Goal: Information Seeking & Learning: Find specific fact

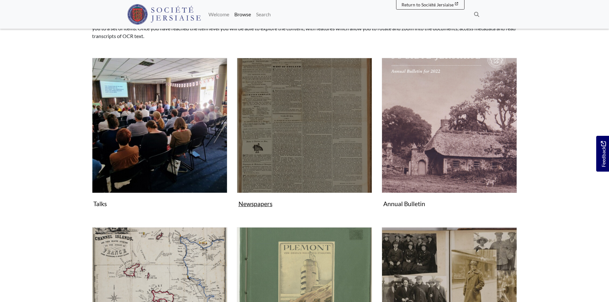
scroll to position [96, 0]
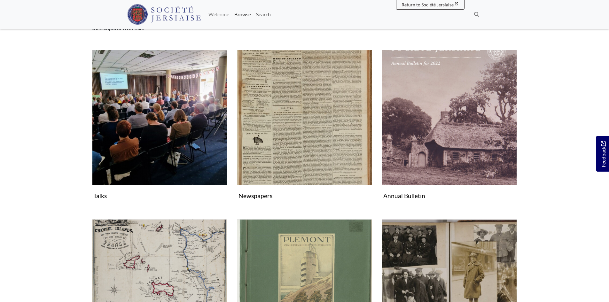
click at [265, 14] on link "Search" at bounding box center [263, 14] width 20 height 13
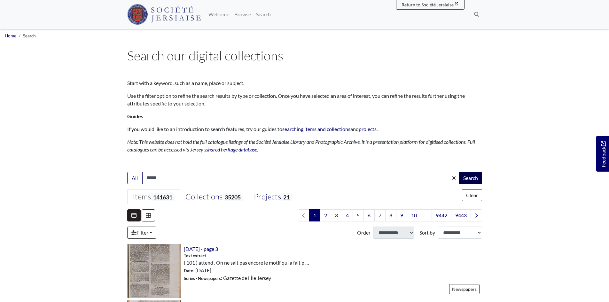
type input "*****"
click at [466, 177] on button "Search" at bounding box center [470, 178] width 23 height 12
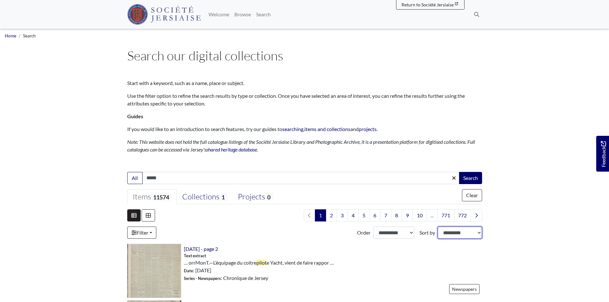
click at [466, 233] on select "**********" at bounding box center [460, 233] width 44 height 12
select select "*****"
click at [438, 227] on select "**********" at bounding box center [460, 233] width 44 height 12
click at [411, 234] on select "**********" at bounding box center [393, 233] width 41 height 12
select select "***"
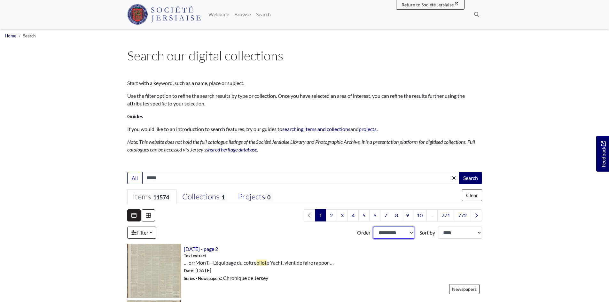
click at [373, 227] on select "**********" at bounding box center [393, 233] width 41 height 12
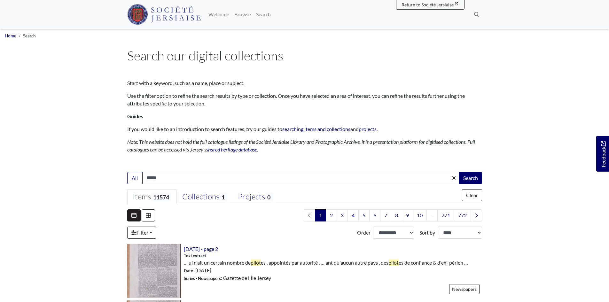
click at [382, 275] on div "[DATE] - page 2 Text extract … ui n'ait un certain nombre de pilot pilot Date" at bounding box center [331, 271] width 301 height 54
click at [150, 269] on img at bounding box center [154, 271] width 54 height 54
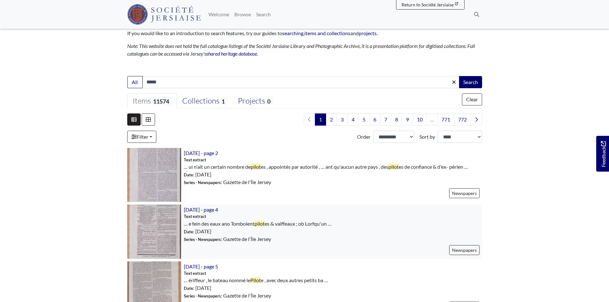
click at [169, 224] on img at bounding box center [154, 232] width 54 height 54
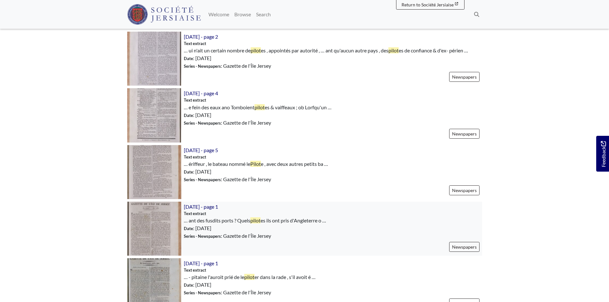
scroll to position [224, 0]
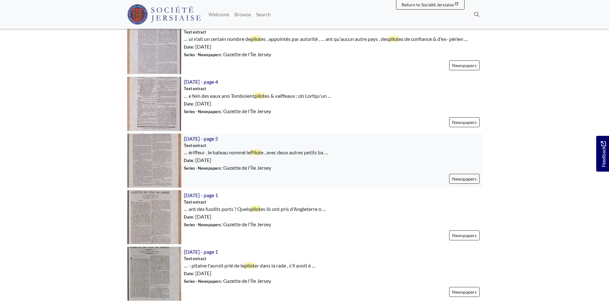
click at [155, 162] on img at bounding box center [154, 161] width 54 height 54
click at [178, 157] on img at bounding box center [154, 161] width 54 height 54
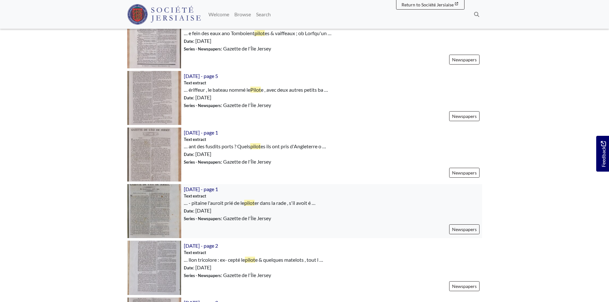
scroll to position [288, 0]
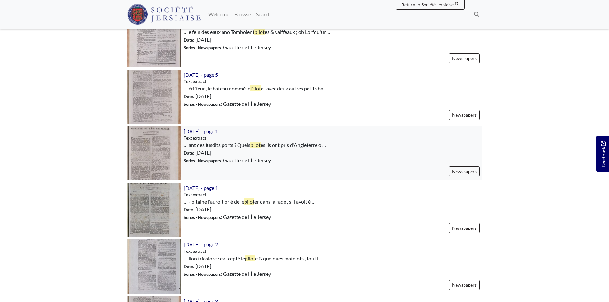
click at [174, 156] on img at bounding box center [154, 153] width 54 height 54
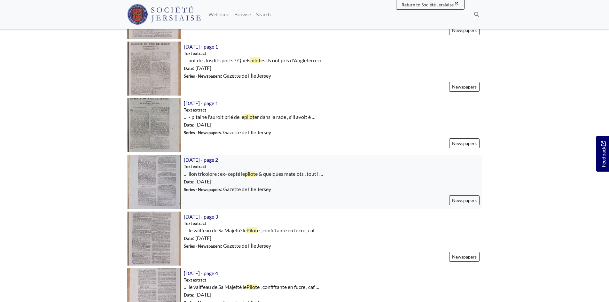
scroll to position [384, 0]
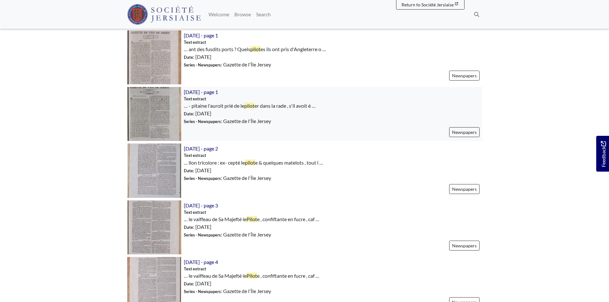
click at [147, 110] on img at bounding box center [154, 114] width 54 height 54
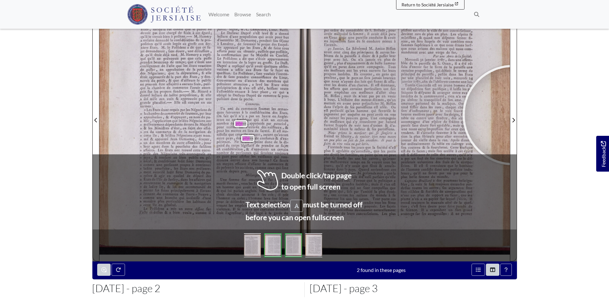
scroll to position [130, 0]
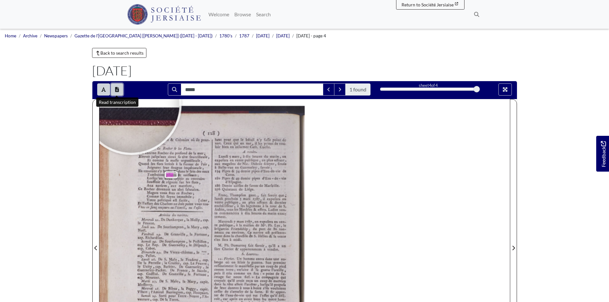
click at [118, 89] on icon "Open transcription window" at bounding box center [117, 89] width 4 height 5
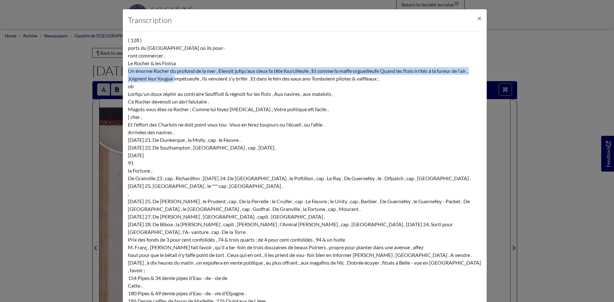
drag, startPoint x: 125, startPoint y: 70, endPoint x: 182, endPoint y: 78, distance: 56.9
click at [174, 78] on div "( 128 ) ports du Royaume & Colonies où ils pour- ront commercer . Le Rocher & l…" at bounding box center [305, 228] width 354 height 384
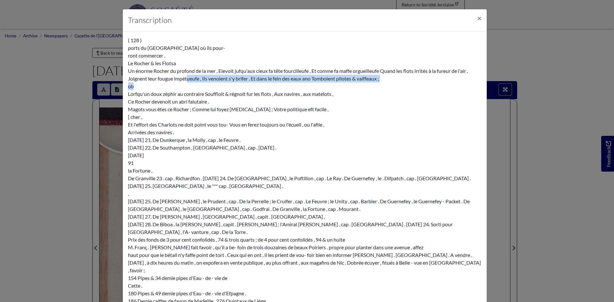
drag, startPoint x: 190, startPoint y: 79, endPoint x: 382, endPoint y: 84, distance: 191.9
click at [382, 84] on div "( 128 ) ports du Royaume & Colonies où ils pour- ront commercer . Le Rocher & l…" at bounding box center [305, 228] width 354 height 384
click at [381, 81] on div "( 128 ) ports du Royaume & Colonies où ils pour- ront commercer . Le Rocher & l…" at bounding box center [305, 228] width 354 height 384
drag, startPoint x: 388, startPoint y: 79, endPoint x: 363, endPoint y: 80, distance: 24.9
click at [379, 80] on div "( 128 ) ports du Royaume & Colonies où ils pour- ront commercer . Le Rocher & l…" at bounding box center [305, 228] width 354 height 384
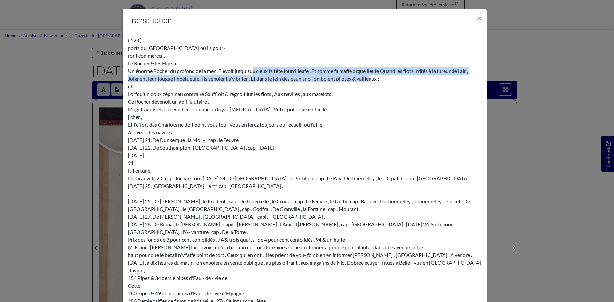
drag, startPoint x: 363, startPoint y: 80, endPoint x: 251, endPoint y: 70, distance: 112.6
click at [251, 70] on div "( 128 ) ports du Royaume & Colonies où ils pour- ront commercer . Le Rocher & l…" at bounding box center [305, 228] width 354 height 384
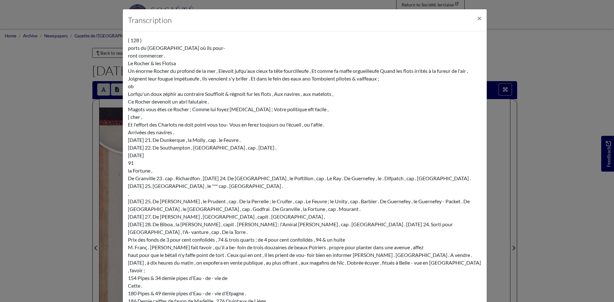
click at [345, 93] on div "( 128 ) ports du Royaume & Colonies où ils pour- ront commercer . Le Rocher & l…" at bounding box center [305, 228] width 354 height 384
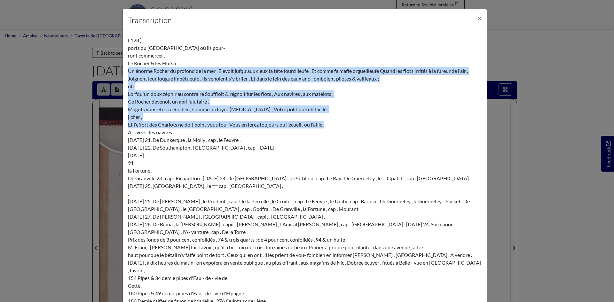
drag, startPoint x: 333, startPoint y: 122, endPoint x: 115, endPoint y: 72, distance: 224.1
click at [115, 72] on div "Transcription × ( 128 ) ports du Royaume & Colonies où ils pour- ront commercer…" at bounding box center [307, 151] width 614 height 302
copy div "Un énorme Rocher du profond de la mer , Elevoit jufqu'aux cieux fa tête fourcil…"
click at [167, 81] on div "( 128 ) ports du Royaume & Colonies où ils pour- ront commercer . Le Rocher & l…" at bounding box center [305, 228] width 354 height 384
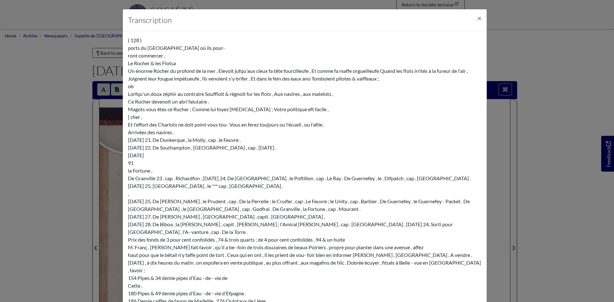
click at [515, 58] on div "Transcription × ( 128 ) ports du Royaume & Colonies où ils pour- ront commercer…" at bounding box center [307, 151] width 614 height 302
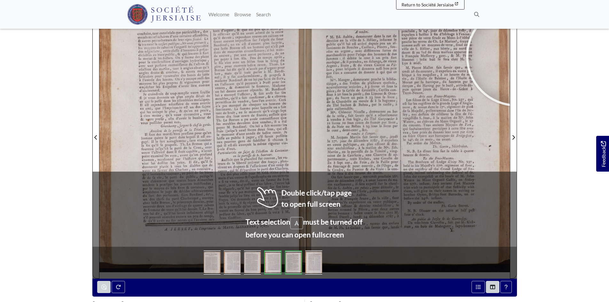
scroll to position [120, 0]
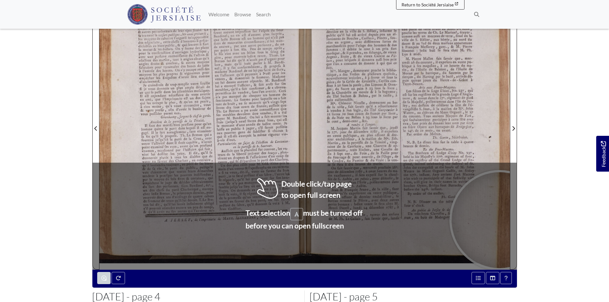
click at [553, 205] on body "Menu" at bounding box center [304, 152] width 609 height 544
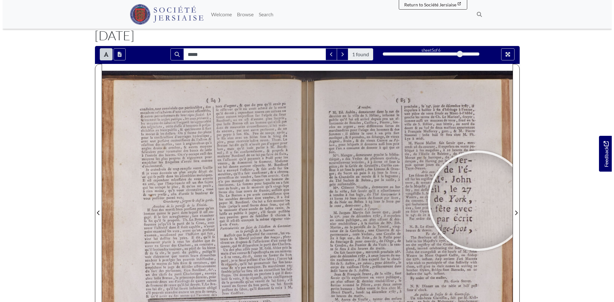
scroll to position [0, 0]
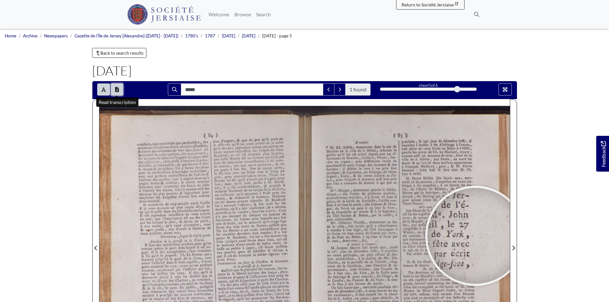
click at [117, 88] on icon "Open transcription window" at bounding box center [117, 89] width 4 height 5
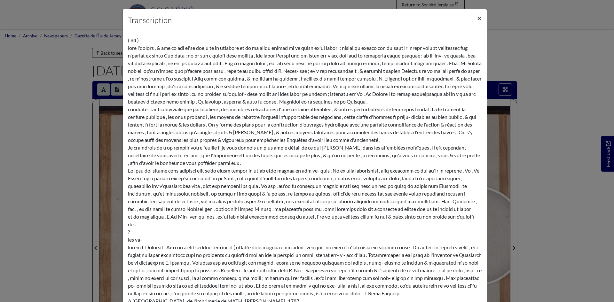
click at [477, 18] on span "×" at bounding box center [479, 17] width 4 height 9
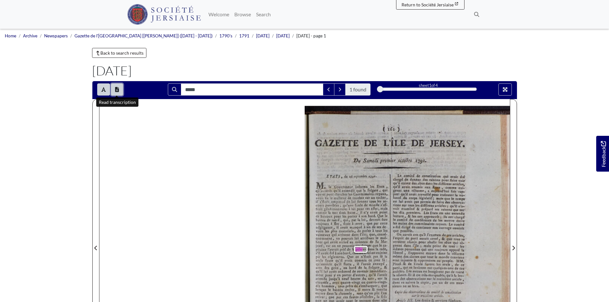
click at [121, 88] on button "Open transcription window" at bounding box center [117, 89] width 12 height 12
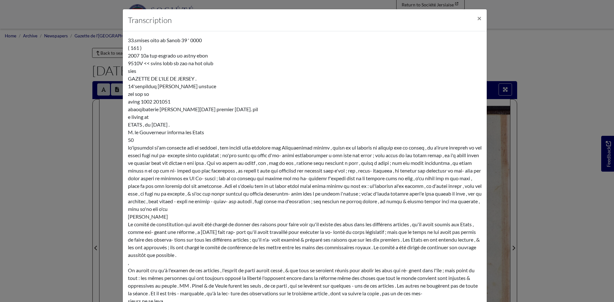
click at [208, 218] on div "33.smises oito ab Sanob 39 ' 0000 ( 161 ) 2007 10a tup esgrado uo astny ebon 95…" at bounding box center [305, 212] width 354 height 353
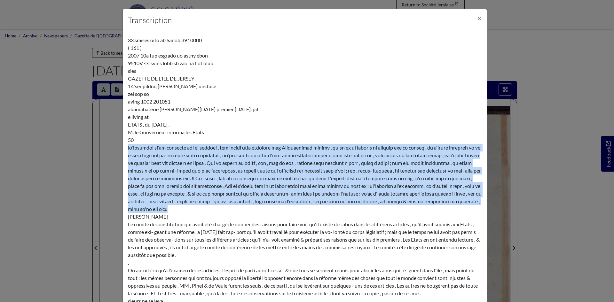
drag, startPoint x: 171, startPoint y: 209, endPoint x: 124, endPoint y: 149, distance: 76.1
click at [124, 149] on div "33.smises oito ab Sanob 39 ' 0000 ( 161 ) 2007 10a tup esgrado uo astny ebon 95…" at bounding box center [305, 212] width 364 height 363
drag, startPoint x: 126, startPoint y: 148, endPoint x: 174, endPoint y: 208, distance: 77.3
click at [174, 208] on div "33.smises oito ab Sanob 39 ' 0000 ( 161 ) 2007 10a tup esgrado uo astny ebon 95…" at bounding box center [305, 212] width 354 height 353
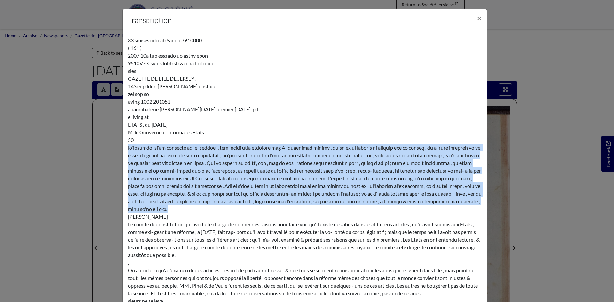
copy div "qu'aussitôt qu'il entendit que la frégate , qui venoit pour chercher les Commis…"
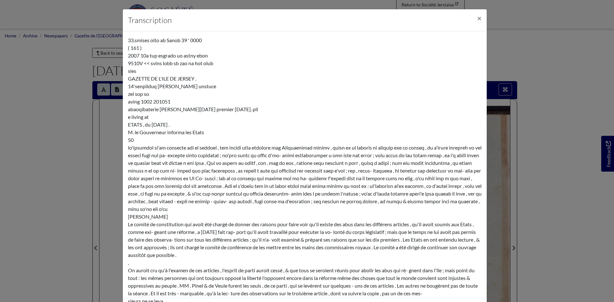
click at [255, 109] on div "33.smises oito ab Sanob 39 ' 0000 ( 161 ) 2007 10a tup esgrado uo astny ebon 95…" at bounding box center [305, 212] width 354 height 353
click at [128, 78] on div "33.smises oito ab Sanob 39 ' 0000 ( 161 ) 2007 10a tup esgrado uo astny ebon 95…" at bounding box center [305, 212] width 354 height 353
drag, startPoint x: 126, startPoint y: 78, endPoint x: 150, endPoint y: 86, distance: 24.9
click at [149, 85] on div "33.smises oito ab Sanob 39 ' 0000 ( 161 ) 2007 10a tup esgrado uo astny ebon 95…" at bounding box center [305, 212] width 354 height 353
drag, startPoint x: 154, startPoint y: 88, endPoint x: 158, endPoint y: 90, distance: 4.4
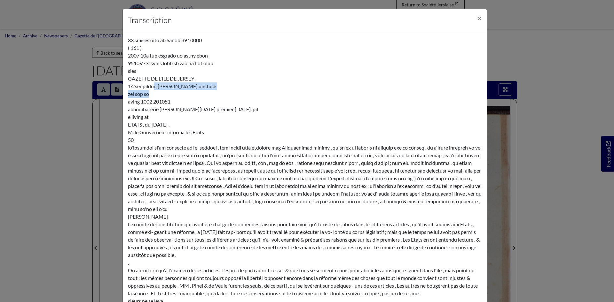
click at [158, 90] on div "33.smises oito ab Sanob 39 ' 0000 ( 161 ) 2007 10a tup esgrado uo astny ebon 95…" at bounding box center [305, 212] width 354 height 353
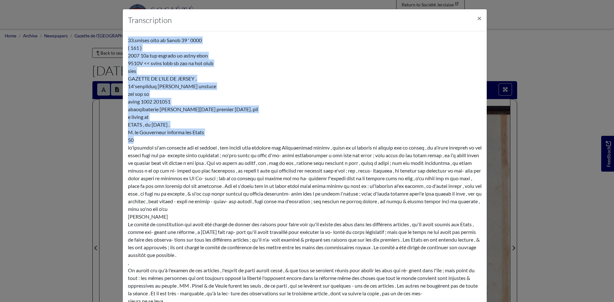
drag, startPoint x: 139, startPoint y: 143, endPoint x: 124, endPoint y: 41, distance: 102.4
click at [124, 41] on div "33.smises oito ab Sanob 39 ' 0000 ( 161 ) 2007 10a tup esgrado uo astny ebon 95…" at bounding box center [305, 212] width 364 height 363
drag, startPoint x: 136, startPoint y: 139, endPoint x: 104, endPoint y: 36, distance: 108.0
click at [104, 36] on div "Transcription × 33.smises oito ab Sanob 39 ' 0000 ( 161 ) 2007 10a tup esgrado …" at bounding box center [307, 151] width 614 height 302
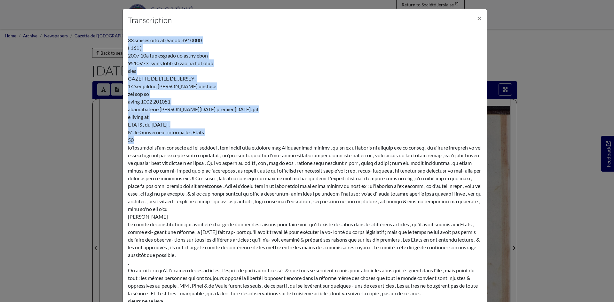
copy div "33.smises oito ab Sanob 39 ' 0000 ( 161 ) 2007 10a tup esgrado uo astny ebon 95…"
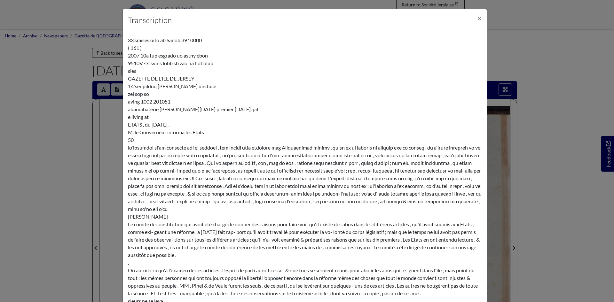
click at [242, 215] on div "33.smises oito ab Sanob 39 ' 0000 ( 161 ) 2007 10a tup esgrado uo astny ebon 95…" at bounding box center [305, 212] width 354 height 353
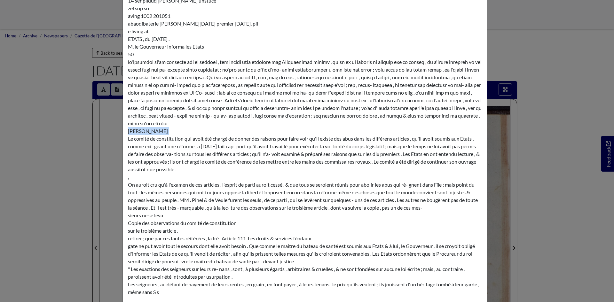
scroll to position [96, 0]
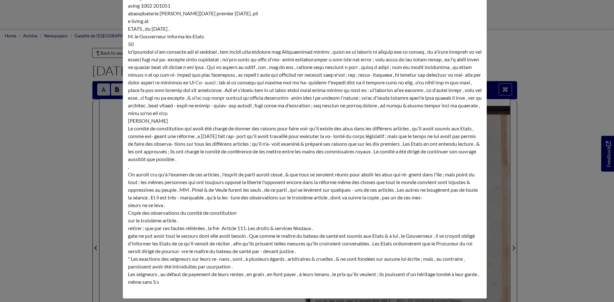
click at [526, 41] on div "Transcription × 33.smises oito ab Sanob 39 ' 0000 ( 161 ) 2007 10a tup esgrado …" at bounding box center [307, 151] width 614 height 302
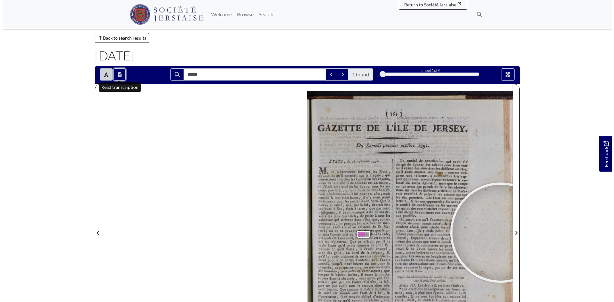
scroll to position [0, 0]
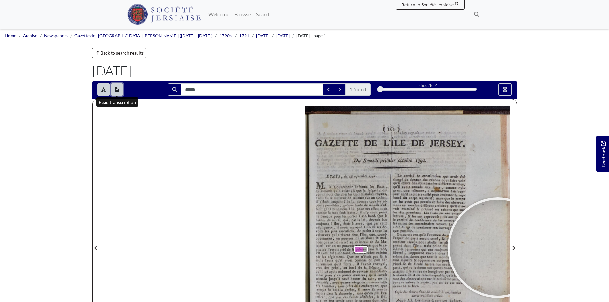
click at [119, 88] on icon "Open transcription window" at bounding box center [117, 89] width 4 height 5
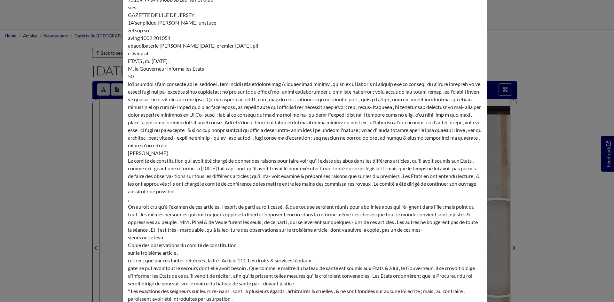
scroll to position [64, 0]
click at [156, 156] on div "33.smises oito ab Sanob 39 ' 0000 ( 161 ) 2007 10a tup esgrado uo astny ebon 95…" at bounding box center [305, 149] width 354 height 353
drag, startPoint x: 126, startPoint y: 153, endPoint x: 152, endPoint y: 159, distance: 27.4
click at [131, 154] on div "33.smises oito ab Sanob 39 ' 0000 ( 161 ) 2007 10a tup esgrado uo astny ebon 95…" at bounding box center [305, 149] width 354 height 353
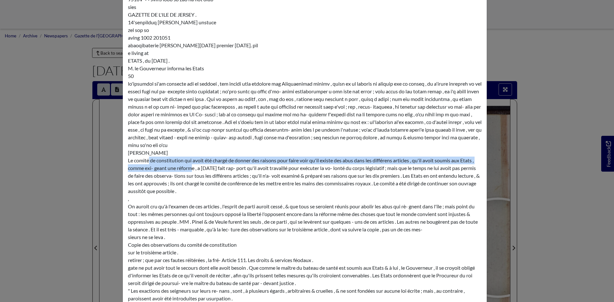
drag, startPoint x: 152, startPoint y: 159, endPoint x: 189, endPoint y: 168, distance: 37.2
click at [189, 168] on div "33.smises oito ab Sanob 39 ' 0000 ( 161 ) 2007 10a tup esgrado uo astny ebon 95…" at bounding box center [305, 149] width 354 height 353
drag, startPoint x: 209, startPoint y: 194, endPoint x: 119, endPoint y: 154, distance: 98.8
click at [119, 154] on div "Transcription × 33.smises oito ab Sanob 39 ' 0000 ( 161 ) 2007 10a tup esgrado …" at bounding box center [307, 151] width 614 height 302
copy div "bob ong Le comité de constitution qui avoit été chargé de donner des raisons po…"
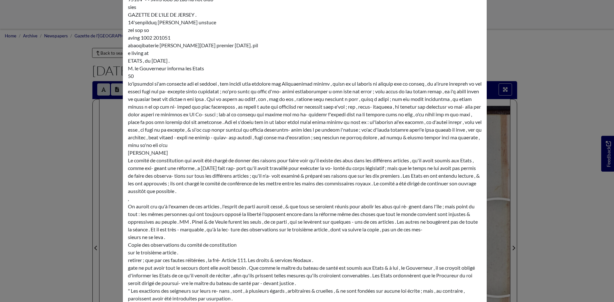
click at [517, 52] on div "Transcription × 33.smises oito ab Sanob 39 ' 0000 ( 161 ) 2007 10a tup esgrado …" at bounding box center [307, 151] width 614 height 302
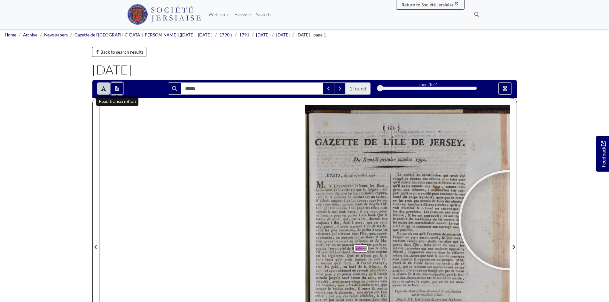
scroll to position [0, 0]
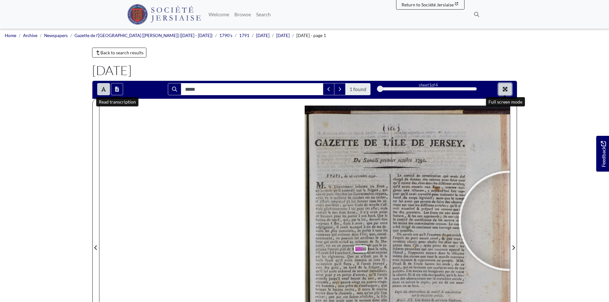
click at [506, 89] on icon "Full screen mode" at bounding box center [504, 89] width 5 height 5
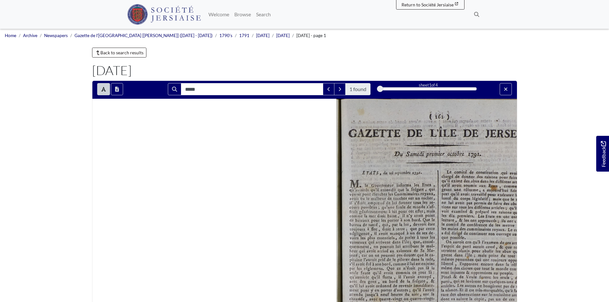
scroll to position [0, 0]
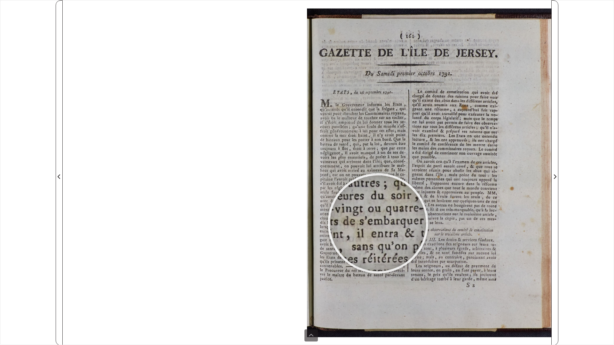
click at [377, 223] on div at bounding box center [378, 223] width 96 height 96
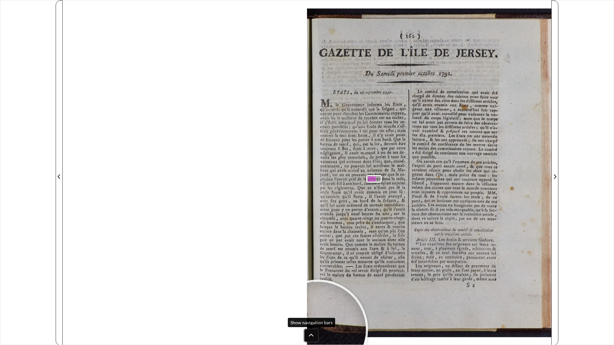
click at [314, 302] on button at bounding box center [310, 336] width 13 height 12
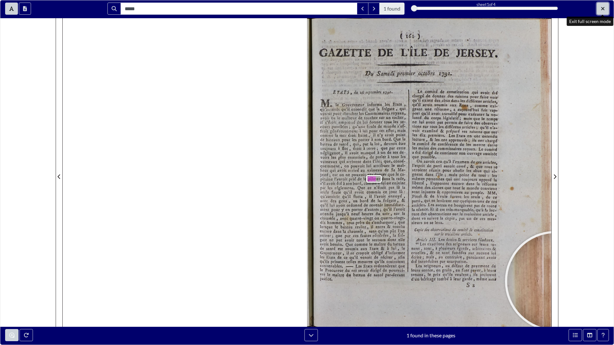
click at [604, 9] on icon "Exit full screen mode" at bounding box center [603, 8] width 4 height 5
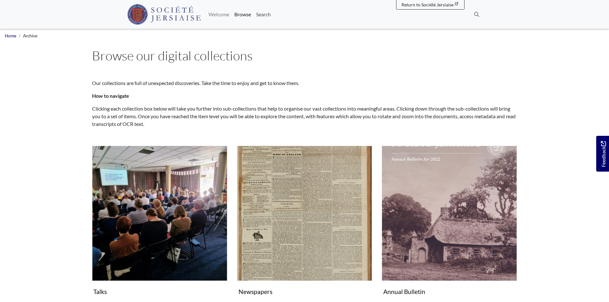
click at [265, 14] on link "Search" at bounding box center [263, 14] width 20 height 13
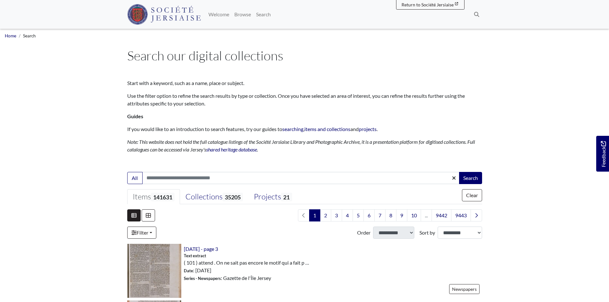
click at [186, 177] on input "Search:" at bounding box center [300, 178] width 317 height 12
type input "*"
type input "*****"
click at [470, 177] on button "Search" at bounding box center [470, 178] width 23 height 12
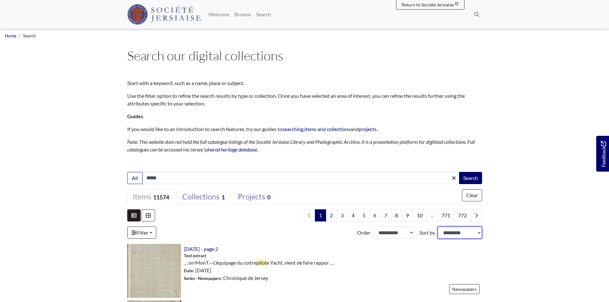
click at [475, 232] on select "**********" at bounding box center [460, 233] width 44 height 12
select select "*****"
click at [438, 227] on select "**********" at bounding box center [460, 233] width 44 height 12
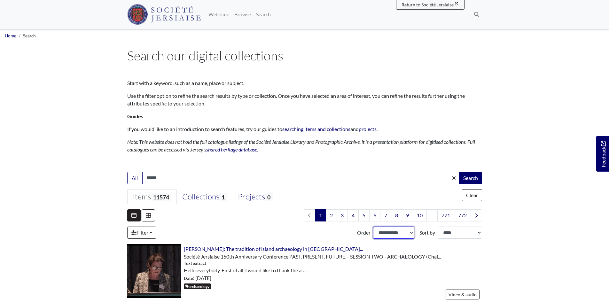
drag, startPoint x: 0, startPoint y: 0, endPoint x: 411, endPoint y: 235, distance: 473.0
click at [411, 235] on select "**********" at bounding box center [393, 233] width 41 height 12
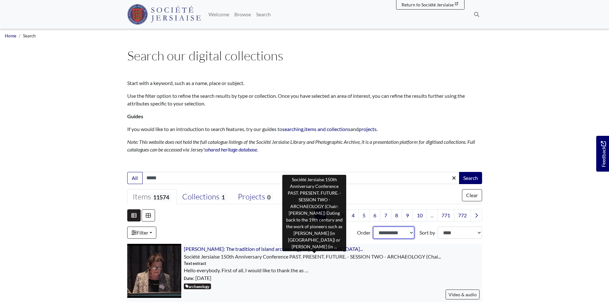
select select "***"
click at [373, 227] on select "**********" at bounding box center [393, 233] width 41 height 12
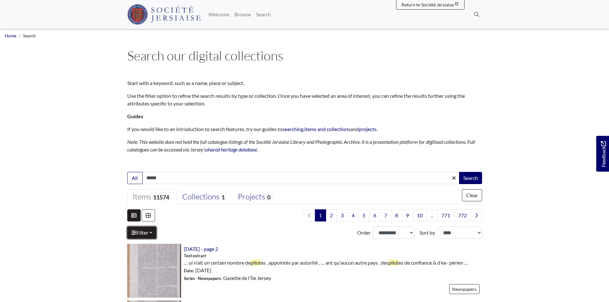
click at [136, 234] on icon at bounding box center [133, 232] width 5 height 5
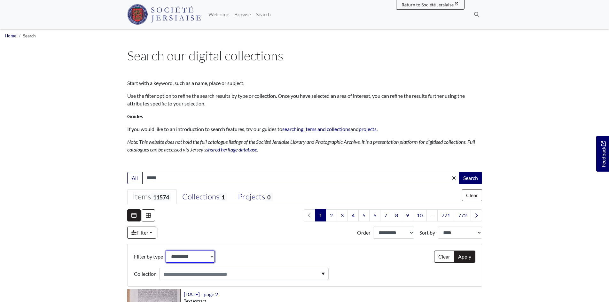
click at [214, 258] on select "**********" at bounding box center [190, 257] width 49 height 12
click at [233, 256] on div "**********" at bounding box center [231, 265] width 195 height 29
click at [324, 276] on div at bounding box center [243, 274] width 169 height 12
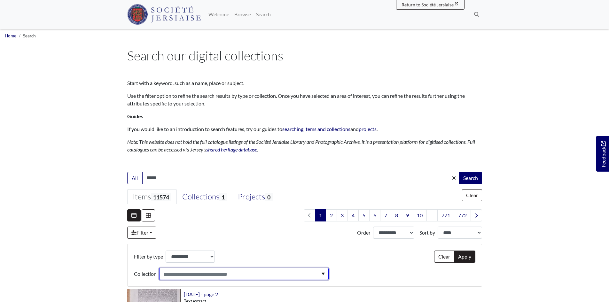
click at [325, 275] on div at bounding box center [243, 274] width 169 height 12
click at [369, 274] on div "**********" at bounding box center [304, 265] width 341 height 29
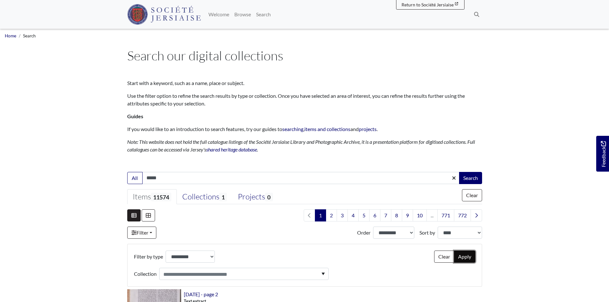
click at [467, 258] on button "Apply" at bounding box center [464, 257] width 21 height 12
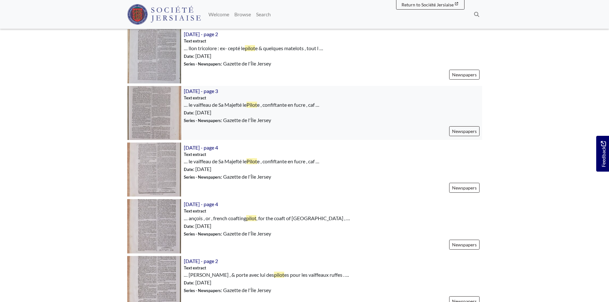
scroll to position [575, 0]
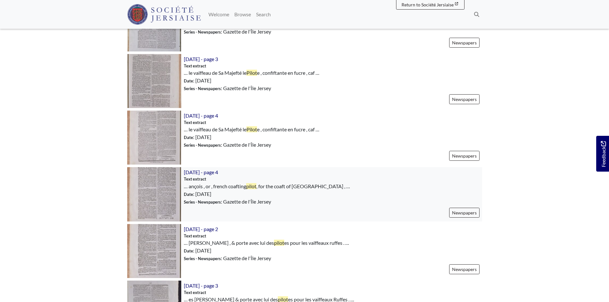
click at [167, 186] on img at bounding box center [154, 194] width 54 height 54
click at [167, 246] on img at bounding box center [154, 251] width 54 height 54
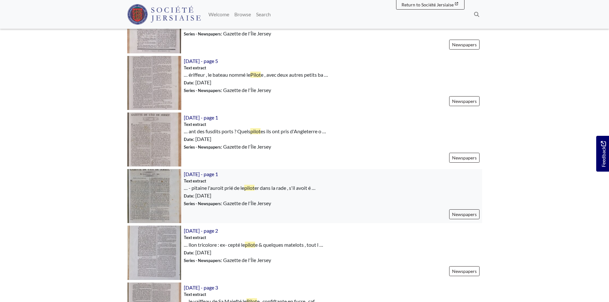
scroll to position [352, 0]
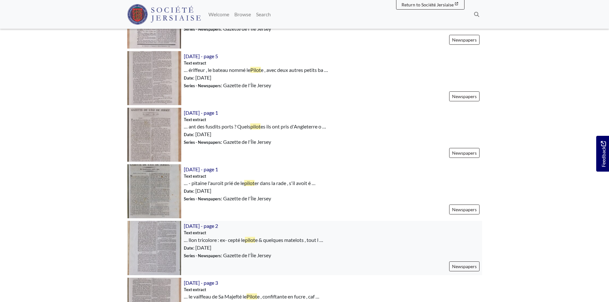
click at [161, 243] on img at bounding box center [154, 248] width 54 height 54
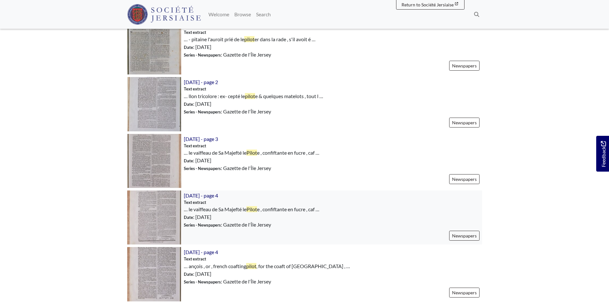
scroll to position [511, 0]
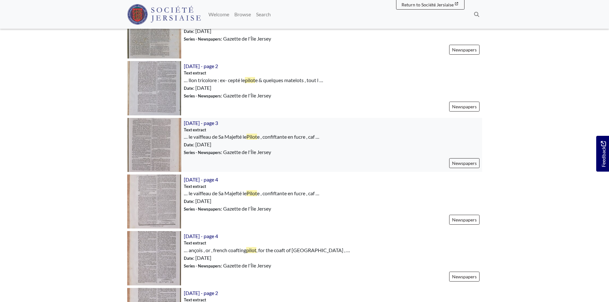
click at [168, 145] on img at bounding box center [154, 145] width 54 height 54
click at [171, 197] on img at bounding box center [154, 202] width 54 height 54
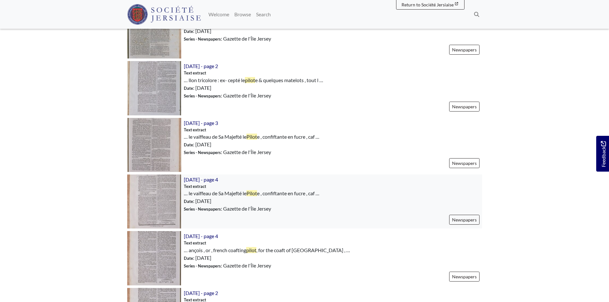
click at [171, 197] on img at bounding box center [154, 202] width 54 height 54
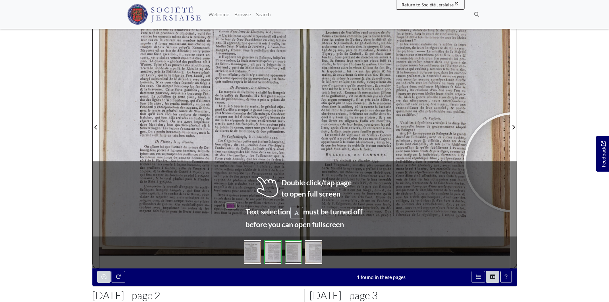
scroll to position [128, 0]
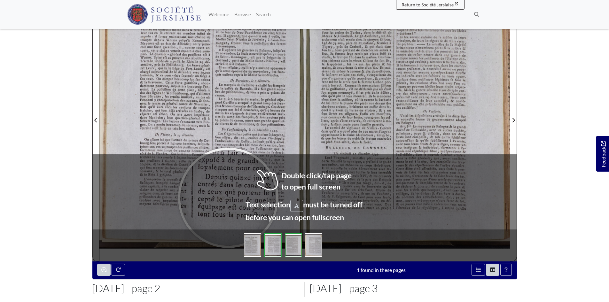
click at [228, 198] on div at bounding box center [228, 198] width 96 height 96
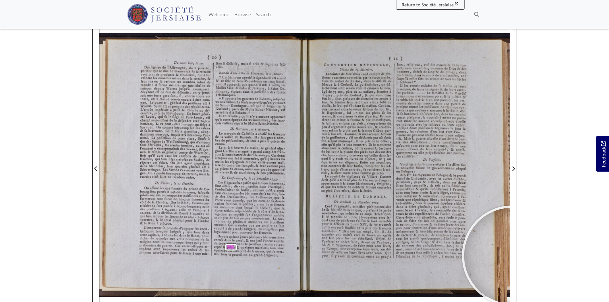
scroll to position [79, 0]
click at [608, 106] on body "Menu" at bounding box center [304, 193] width 609 height 544
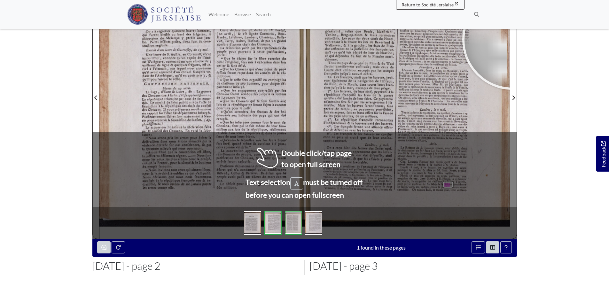
scroll to position [152, 0]
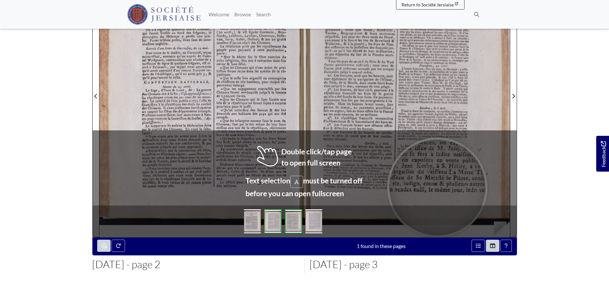
click at [437, 187] on div at bounding box center [437, 188] width 96 height 96
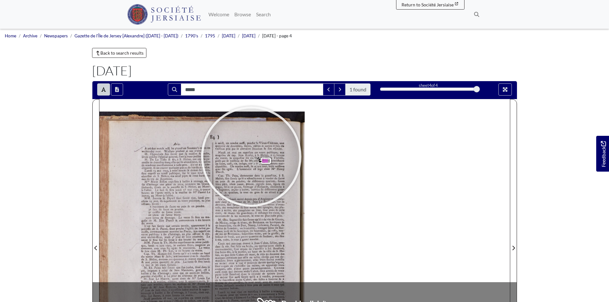
click at [251, 157] on div at bounding box center [251, 157] width 96 height 96
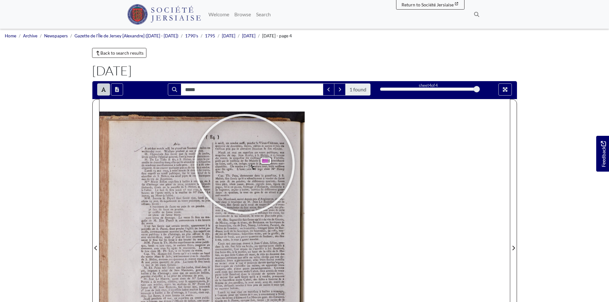
click at [245, 164] on div at bounding box center [245, 164] width 96 height 96
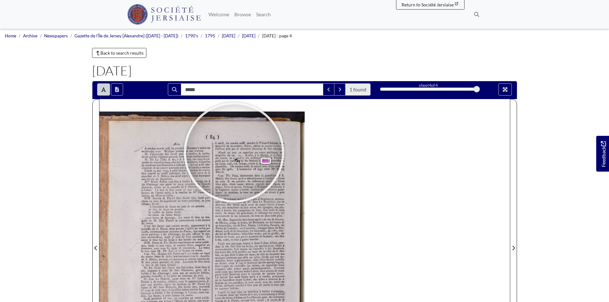
click at [234, 152] on div at bounding box center [234, 153] width 96 height 96
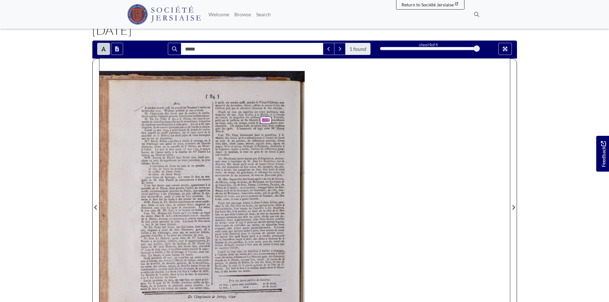
scroll to position [40, 0]
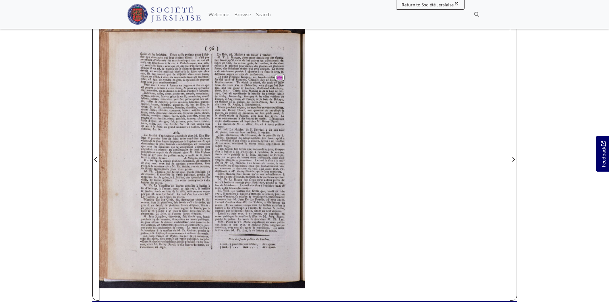
scroll to position [95, 0]
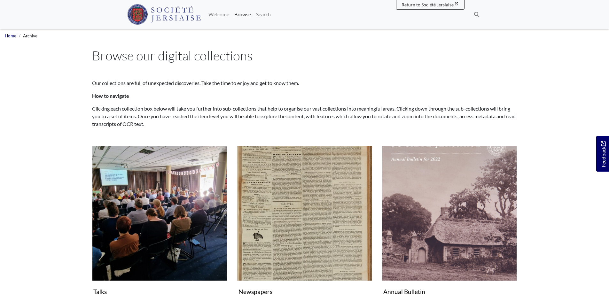
click at [172, 84] on p "Our collections are full of unexpected discoveries. Take the time to enjoy and …" at bounding box center [304, 83] width 425 height 8
click at [261, 11] on link "Search" at bounding box center [263, 14] width 20 height 13
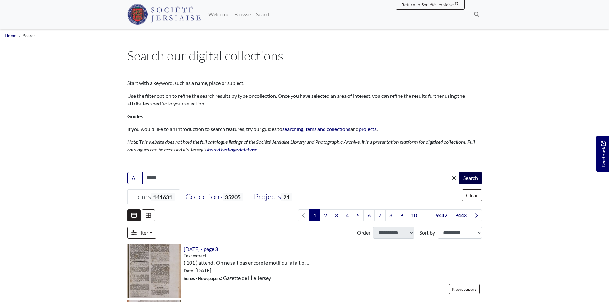
type input "*****"
click at [469, 179] on button "Search" at bounding box center [470, 178] width 23 height 12
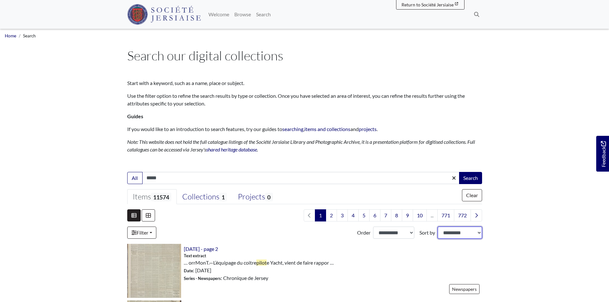
click at [448, 236] on select "**********" at bounding box center [460, 233] width 44 height 12
select select "*****"
click at [438, 227] on select "**********" at bounding box center [460, 233] width 44 height 12
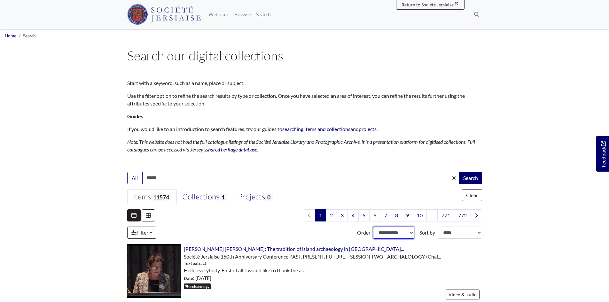
click at [409, 233] on select "**********" at bounding box center [393, 233] width 41 height 12
select select "***"
click at [373, 227] on select "**********" at bounding box center [393, 233] width 41 height 12
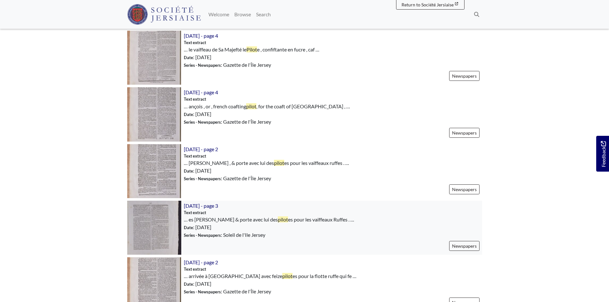
scroll to position [639, 0]
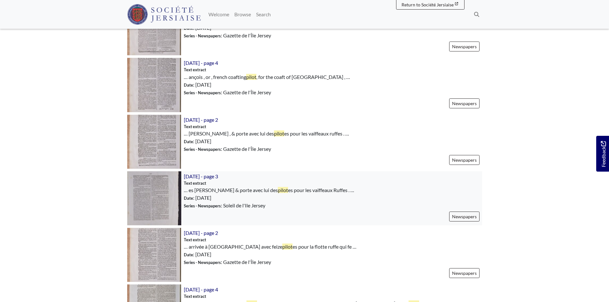
click at [163, 204] on img at bounding box center [154, 198] width 54 height 54
click at [165, 258] on img at bounding box center [154, 255] width 54 height 54
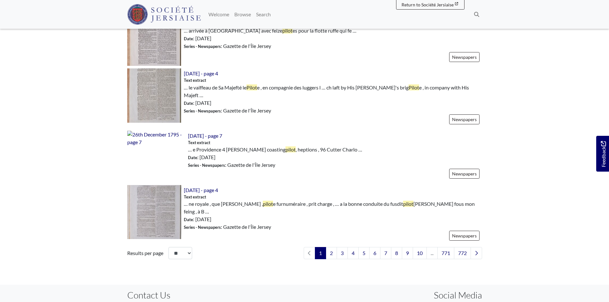
scroll to position [863, 0]
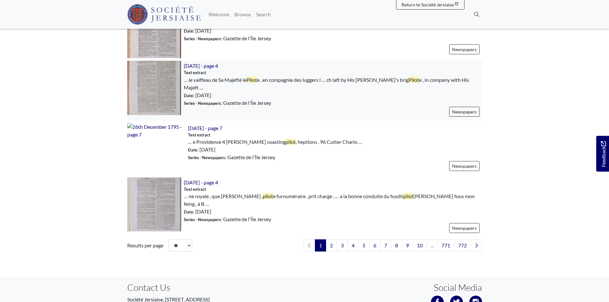
click at [150, 78] on img at bounding box center [154, 88] width 54 height 54
click at [164, 138] on img at bounding box center [156, 130] width 58 height 15
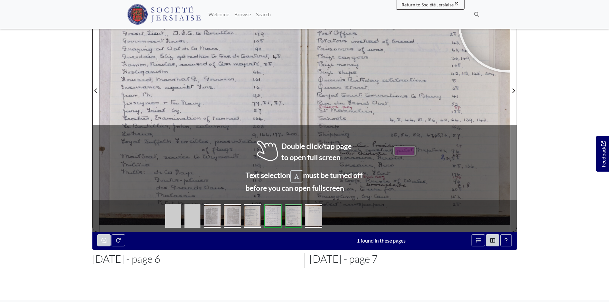
scroll to position [174, 0]
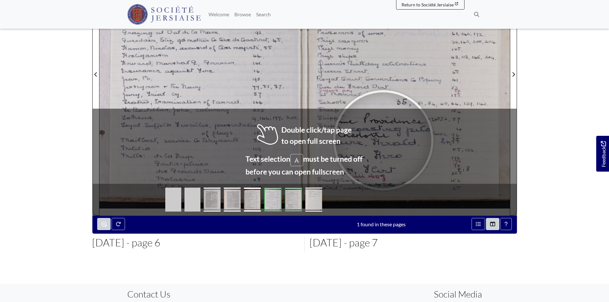
click at [383, 140] on div at bounding box center [383, 140] width 96 height 96
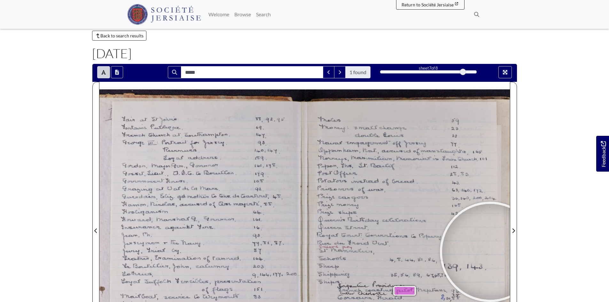
scroll to position [14, 0]
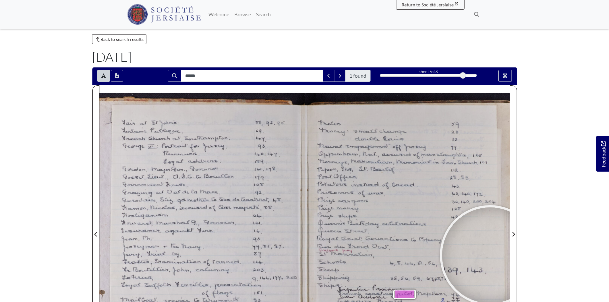
drag, startPoint x: 605, startPoint y: 16, endPoint x: 603, endPoint y: 4, distance: 11.7
click at [603, 4] on nav "Menu Welcome" at bounding box center [304, 14] width 609 height 29
click at [108, 41] on link "Back to search results" at bounding box center [119, 39] width 55 height 10
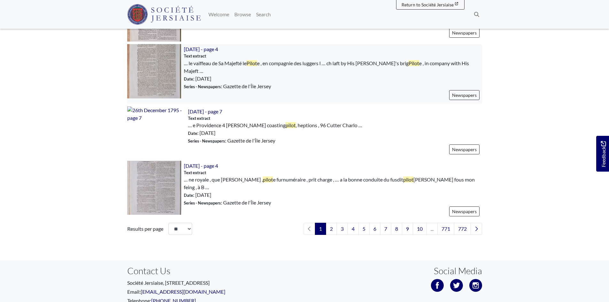
scroll to position [895, 0]
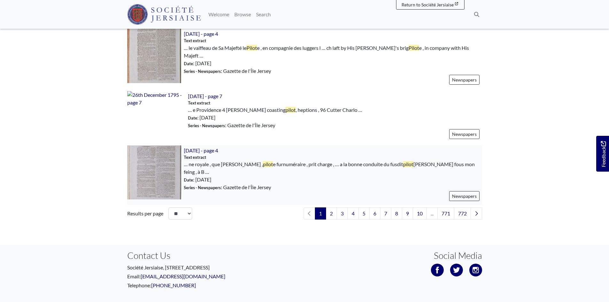
click at [147, 170] on img at bounding box center [154, 172] width 54 height 54
click at [329, 207] on link "2" at bounding box center [331, 213] width 11 height 12
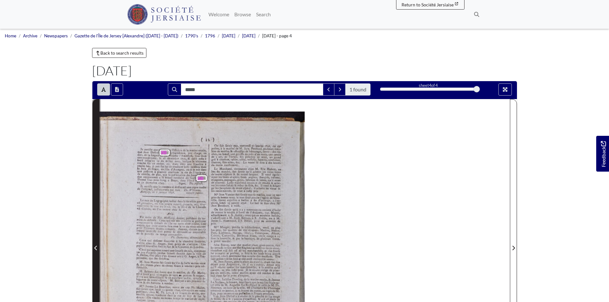
click at [93, 247] on span "Previous Page" at bounding box center [96, 248] width 6 height 8
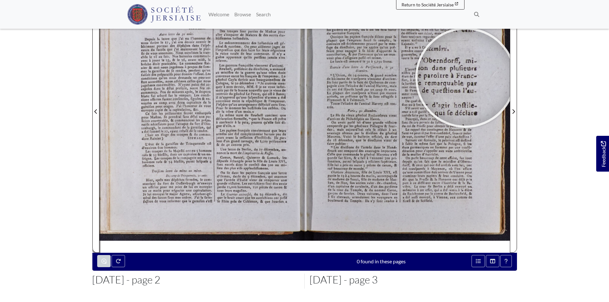
scroll to position [157, 0]
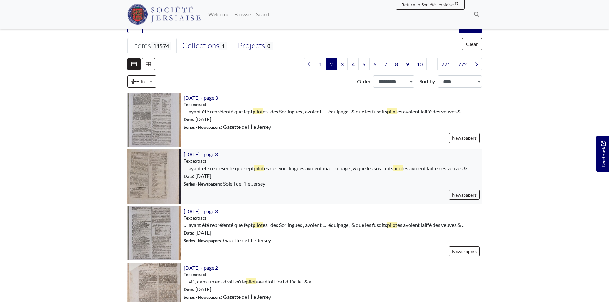
scroll to position [160, 0]
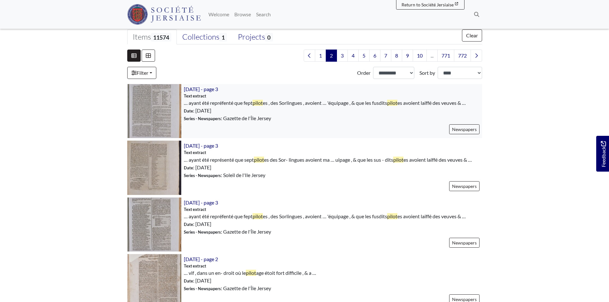
click at [156, 121] on img at bounding box center [154, 111] width 54 height 54
click at [167, 170] on img at bounding box center [154, 168] width 54 height 54
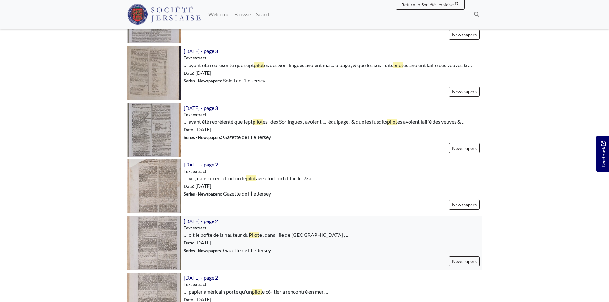
scroll to position [256, 0]
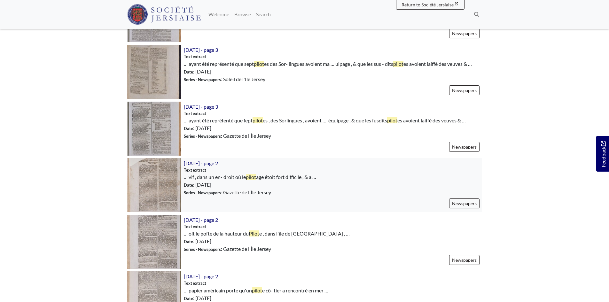
click at [158, 180] on img at bounding box center [154, 185] width 54 height 54
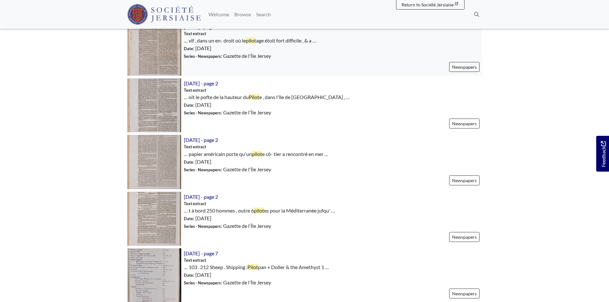
scroll to position [416, 0]
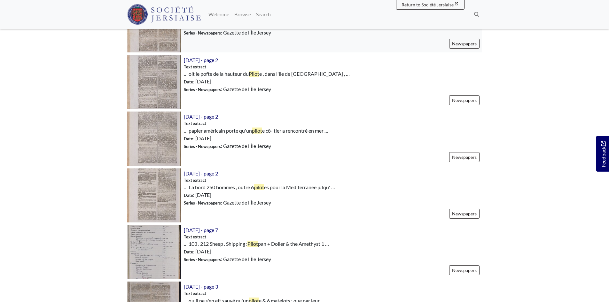
click at [176, 38] on img at bounding box center [154, 25] width 54 height 54
click at [165, 143] on img at bounding box center [154, 139] width 54 height 54
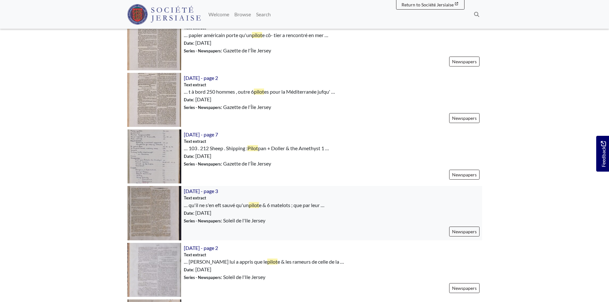
scroll to position [511, 0]
click at [160, 103] on img at bounding box center [154, 100] width 54 height 54
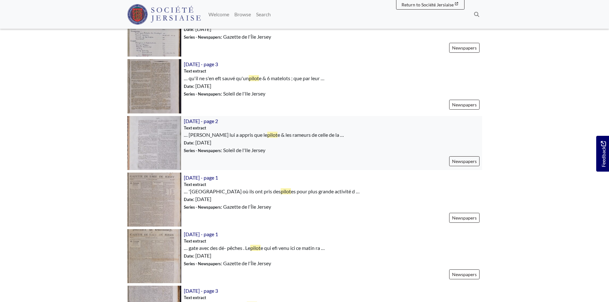
scroll to position [639, 0]
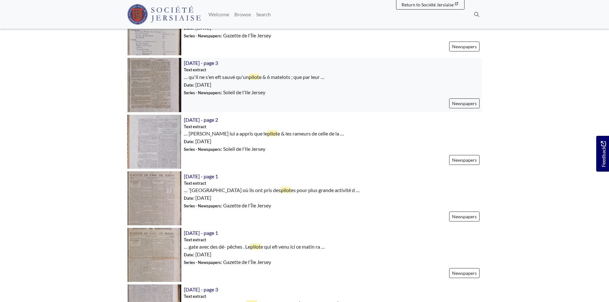
click at [151, 81] on img at bounding box center [154, 85] width 54 height 54
click at [141, 138] on img at bounding box center [154, 142] width 54 height 54
click at [137, 202] on img at bounding box center [154, 198] width 54 height 54
click at [156, 248] on img at bounding box center [154, 255] width 54 height 54
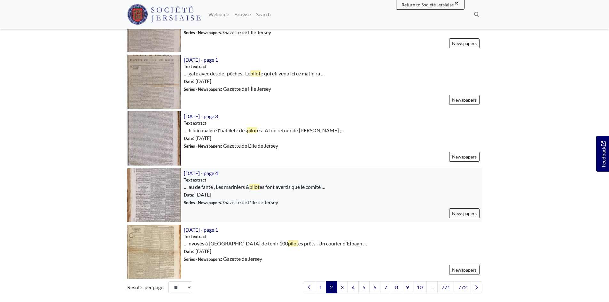
scroll to position [831, 0]
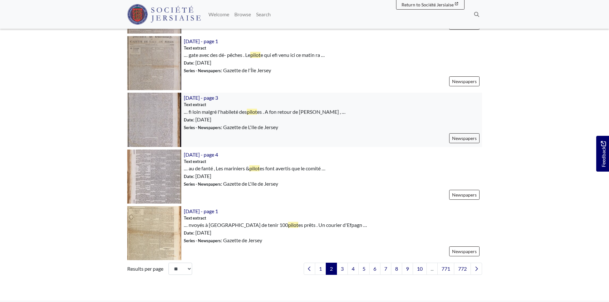
click at [156, 113] on img at bounding box center [154, 120] width 54 height 54
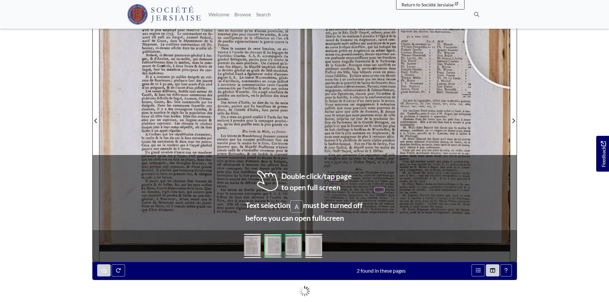
scroll to position [128, 0]
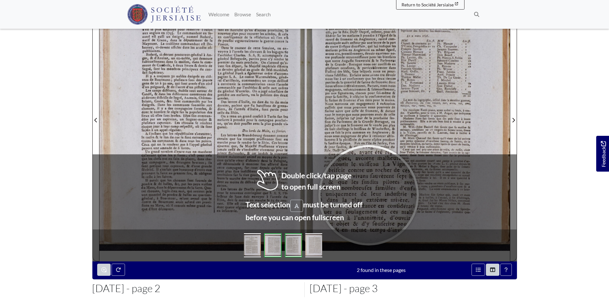
click at [369, 195] on div at bounding box center [369, 195] width 96 height 96
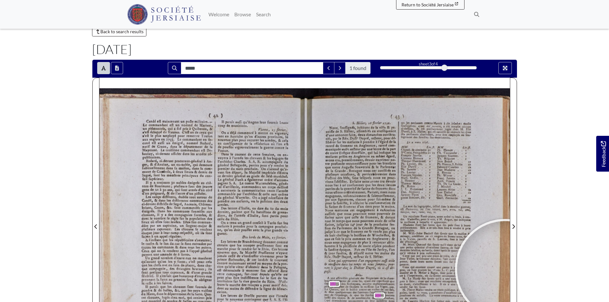
scroll to position [18, 0]
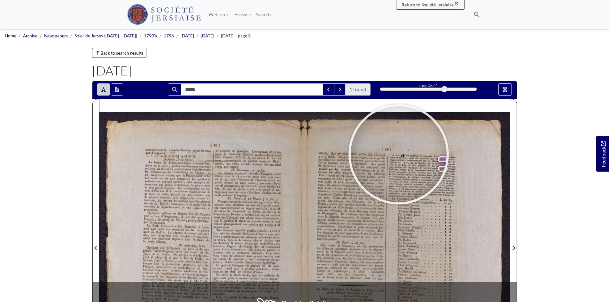
click at [399, 154] on div at bounding box center [399, 154] width 96 height 96
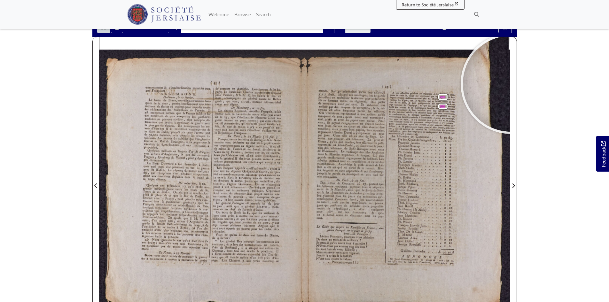
scroll to position [62, 0]
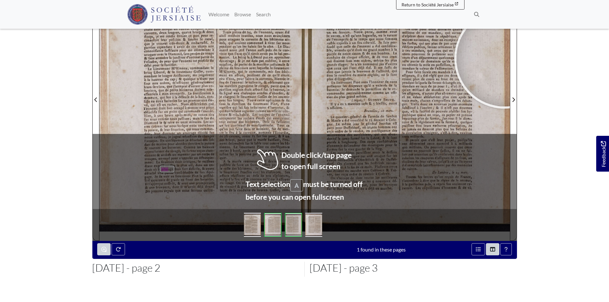
scroll to position [137, 0]
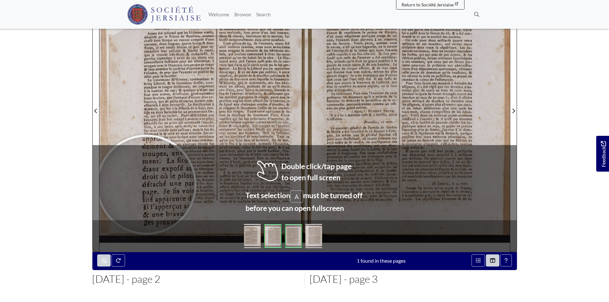
click at [146, 185] on div at bounding box center [146, 185] width 96 height 96
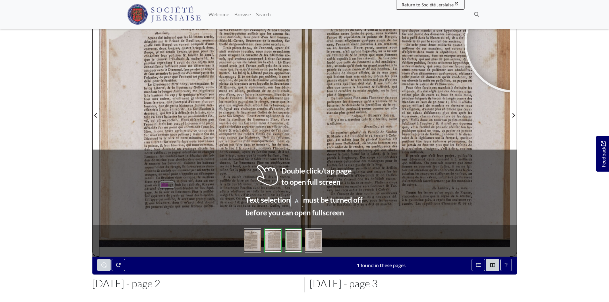
scroll to position [140, 0]
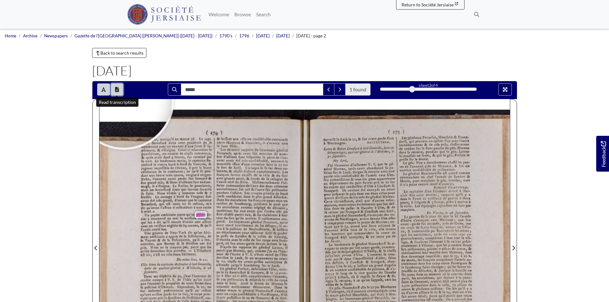
click at [120, 92] on button "Open transcription window" at bounding box center [117, 89] width 12 height 12
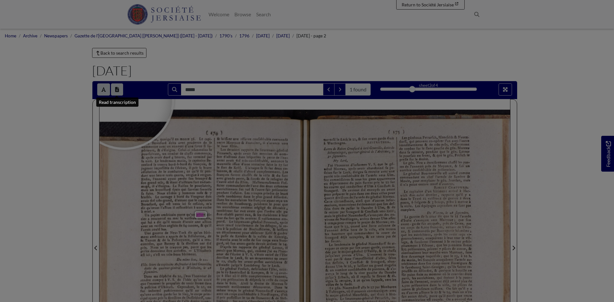
click at [120, 92] on div at bounding box center [307, 151] width 614 height 302
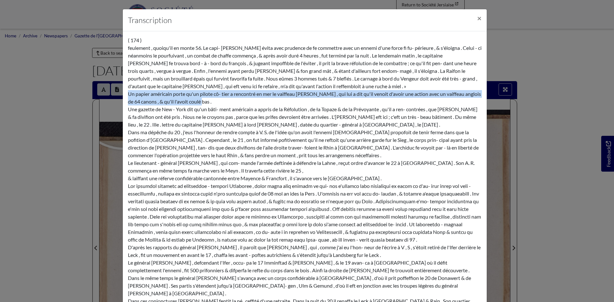
drag, startPoint x: 199, startPoint y: 103, endPoint x: 123, endPoint y: 95, distance: 76.8
copy div "Un papier américain porte qu'un pilote cô- tier a rencontré en mer le vaiffeau …"
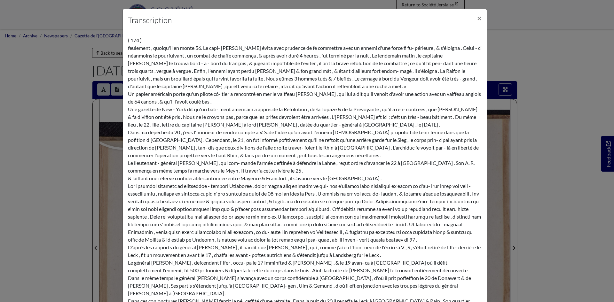
click at [557, 27] on div "Transcription × ( 174 ) Un papier américain porte qu'un pilote cô- tier a renco…" at bounding box center [307, 151] width 614 height 302
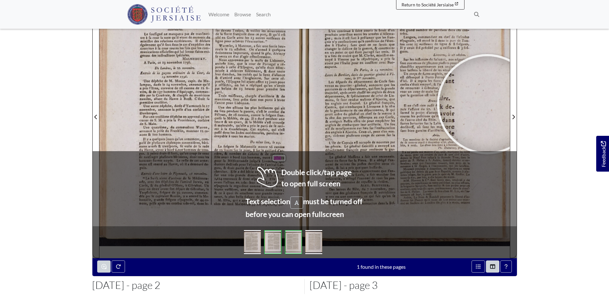
scroll to position [132, 0]
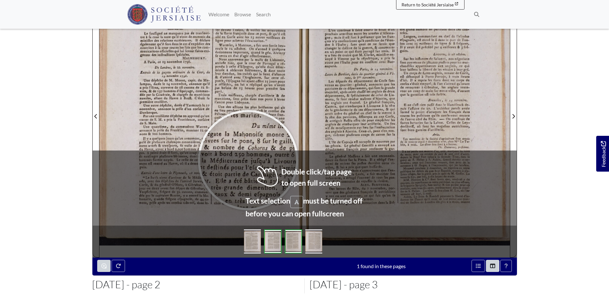
click at [248, 160] on div at bounding box center [248, 160] width 96 height 96
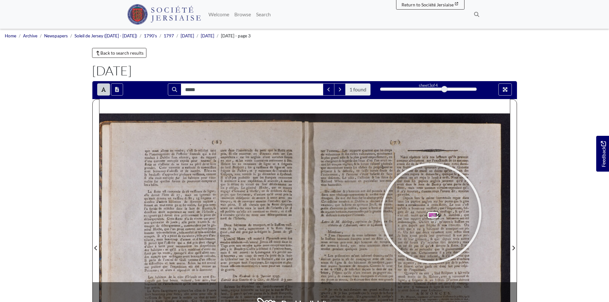
click at [431, 213] on div at bounding box center [431, 213] width 96 height 96
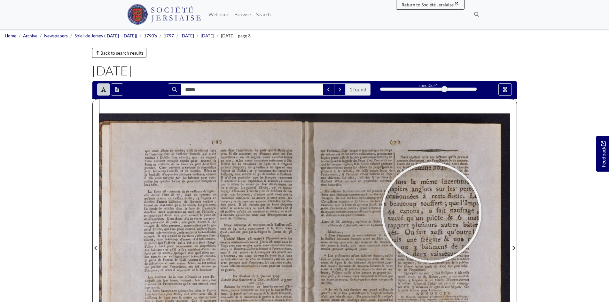
click at [431, 213] on div at bounding box center [431, 213] width 96 height 96
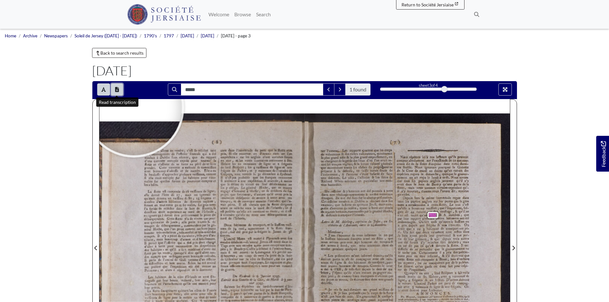
click at [120, 87] on button "Open transcription window" at bounding box center [117, 89] width 12 height 12
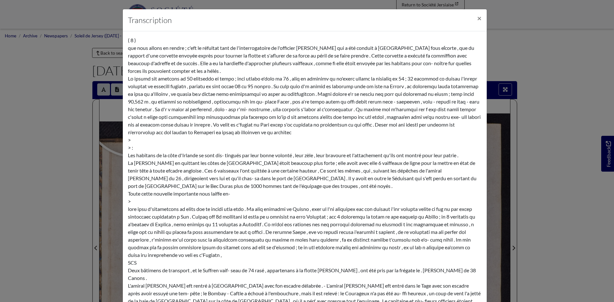
scroll to position [393, 0]
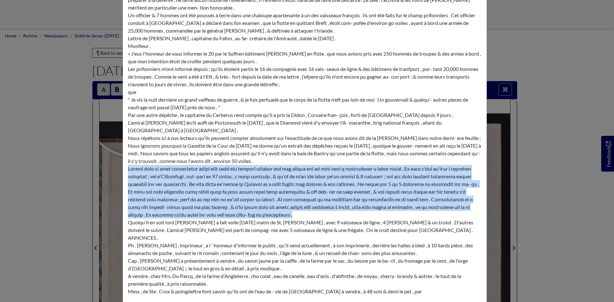
drag, startPoint x: 125, startPoint y: 153, endPoint x: 469, endPoint y: 198, distance: 346.8
copy div "Depuis lors la même incertitude regne dans tous les papiers anglois sur les per…"
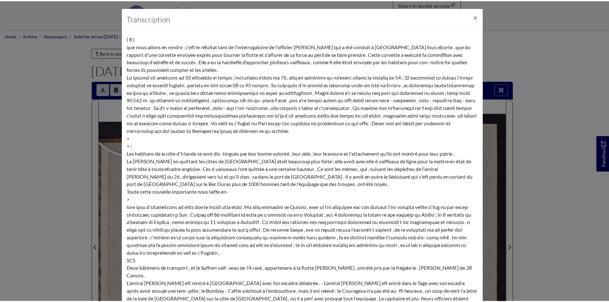
scroll to position [0, 0]
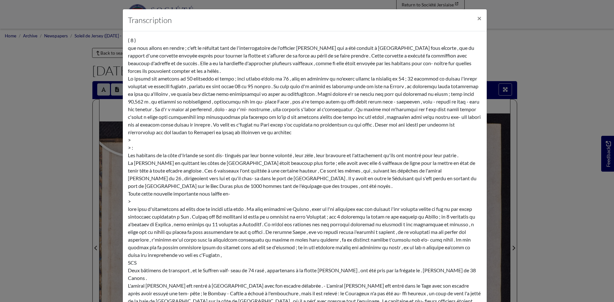
click at [413, 20] on div "Transcription ×" at bounding box center [305, 20] width 364 height 22
drag, startPoint x: 398, startPoint y: 18, endPoint x: 389, endPoint y: 31, distance: 15.9
click at [542, 61] on div "Transcription × ( 8 ) que nous allons en rendre ; c'eft le réfultat tant de l'i…" at bounding box center [307, 151] width 614 height 302
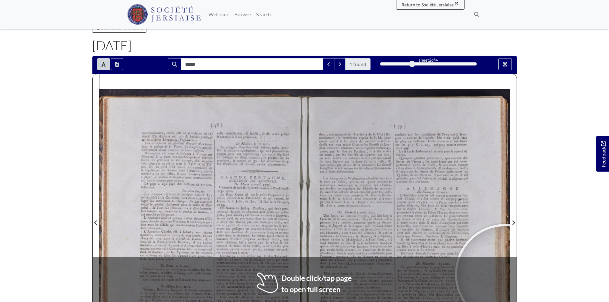
scroll to position [25, 0]
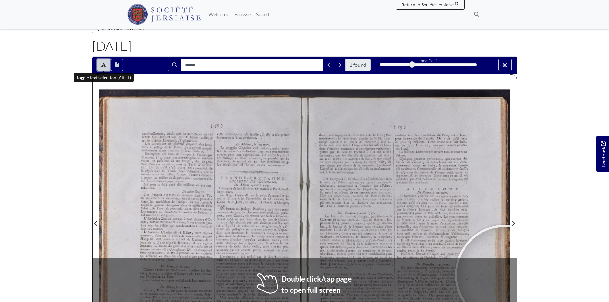
click at [100, 61] on button "Toggle text selection (Alt+T)" at bounding box center [103, 65] width 13 height 12
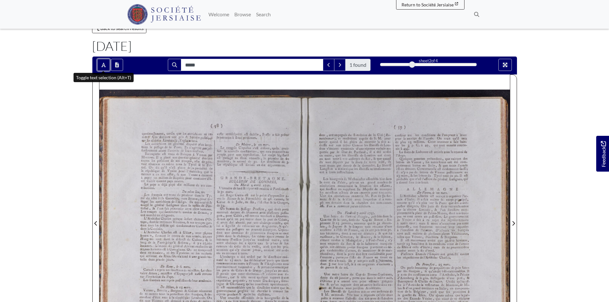
scroll to position [24, 0]
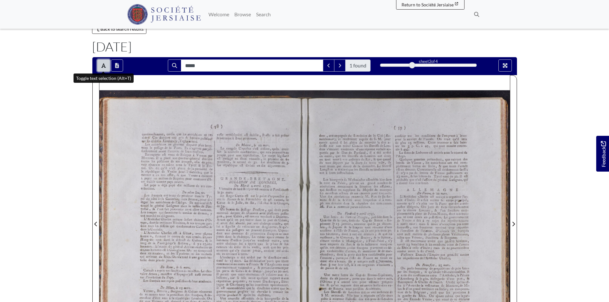
click at [98, 64] on button "Toggle text selection (Alt+T)" at bounding box center [103, 65] width 13 height 12
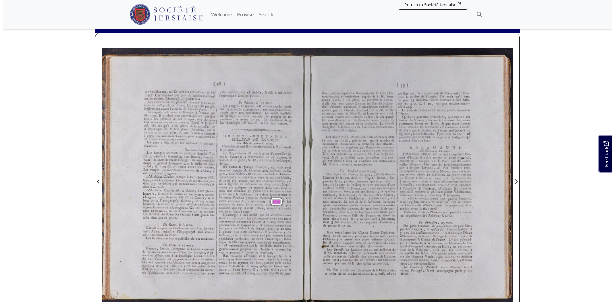
scroll to position [0, 0]
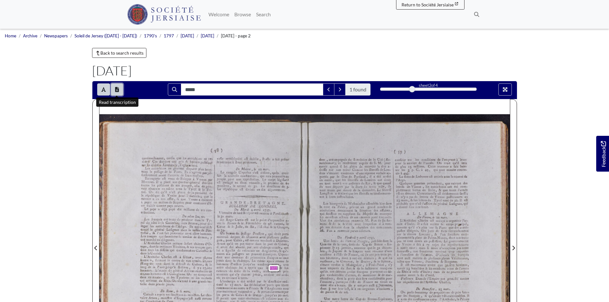
click at [117, 88] on icon "Open transcription window" at bounding box center [117, 89] width 4 height 5
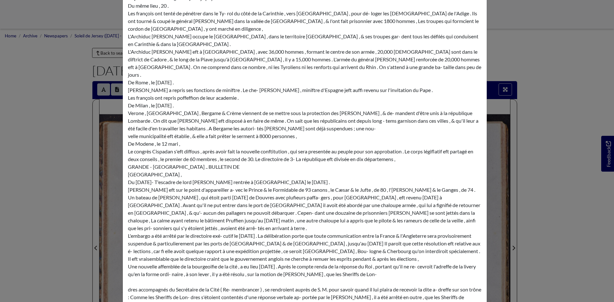
scroll to position [96, 0]
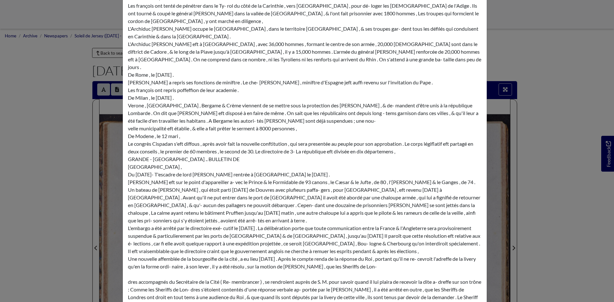
click at [176, 205] on div "( 58 ) continuellement , tandis que les autrichiens se re- tirent . Ces dernier…" at bounding box center [305, 274] width 354 height 667
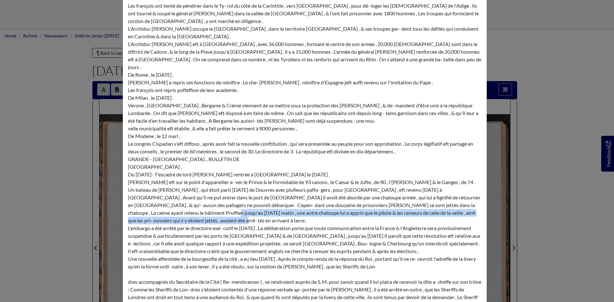
click at [160, 197] on div "( 58 ) continuellement , tandis que les autrichiens se re- tirent . Ces dernier…" at bounding box center [305, 274] width 354 height 667
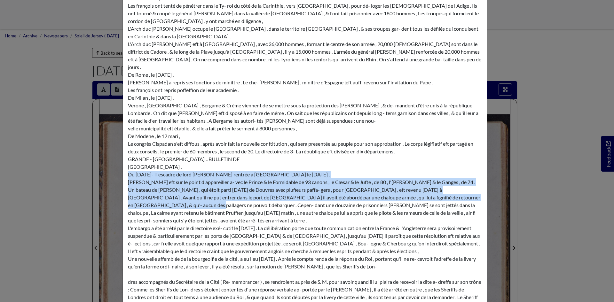
drag, startPoint x: 143, startPoint y: 183, endPoint x: 122, endPoint y: 161, distance: 30.8
click at [123, 161] on div "( 58 ) continuellement , tandis que les autrichiens se re- tirent . Ces dernier…" at bounding box center [305, 274] width 364 height 678
click at [128, 160] on div "( 58 ) continuellement , tandis que les autrichiens se re- tirent . Ces dernier…" at bounding box center [305, 274] width 354 height 667
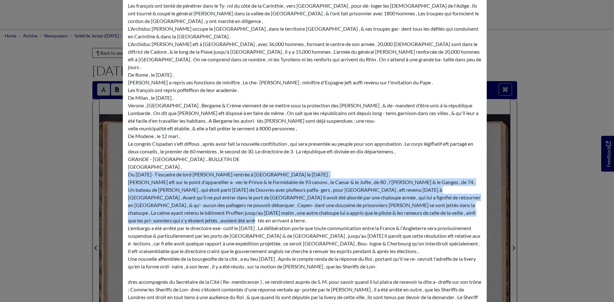
drag, startPoint x: 126, startPoint y: 160, endPoint x: 181, endPoint y: 204, distance: 70.3
click at [181, 204] on div "( 58 ) continuellement , tandis que les autrichiens se re- tirent . Ces dernier…" at bounding box center [305, 274] width 354 height 667
copy div "Du Mardi 4 avril 1797- T'escadre de lord Bridporteft rentrée à Portfmouth le 30…"
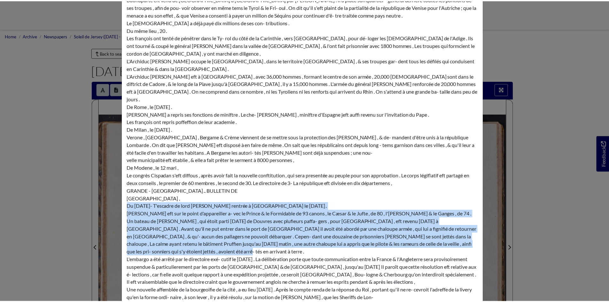
scroll to position [0, 0]
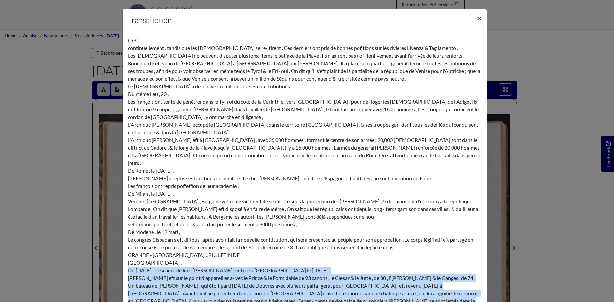
click at [477, 19] on span "×" at bounding box center [479, 17] width 4 height 9
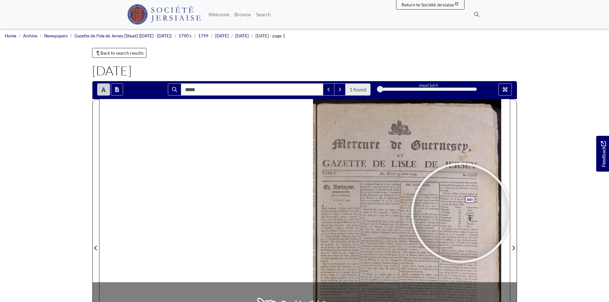
click at [461, 213] on div at bounding box center [461, 213] width 96 height 96
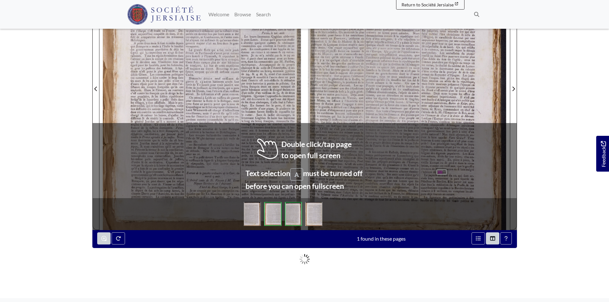
scroll to position [160, 0]
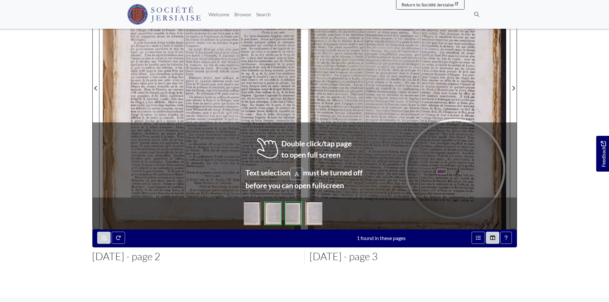
click at [454, 169] on div at bounding box center [455, 169] width 96 height 96
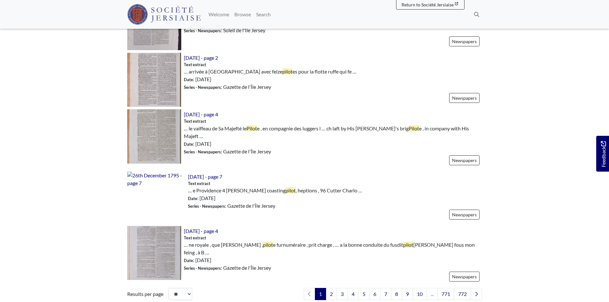
scroll to position [895, 0]
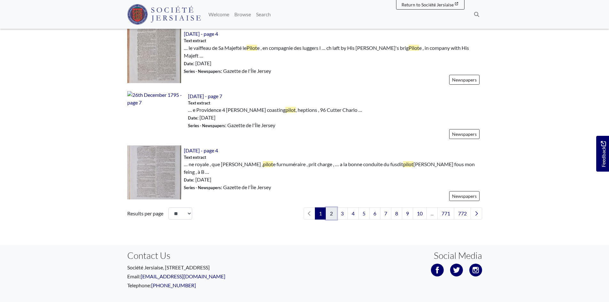
click at [326, 207] on link "2" at bounding box center [331, 213] width 11 height 12
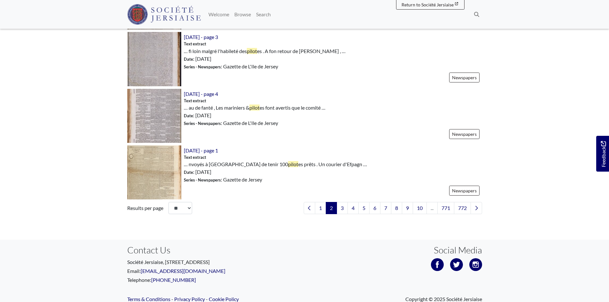
scroll to position [900, 0]
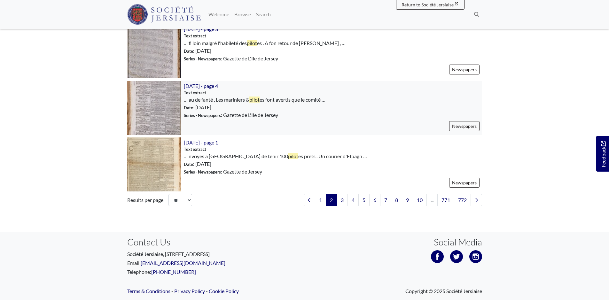
click at [147, 103] on img at bounding box center [154, 108] width 54 height 54
click at [161, 159] on img at bounding box center [154, 164] width 54 height 54
click at [340, 199] on link "3" at bounding box center [342, 200] width 11 height 12
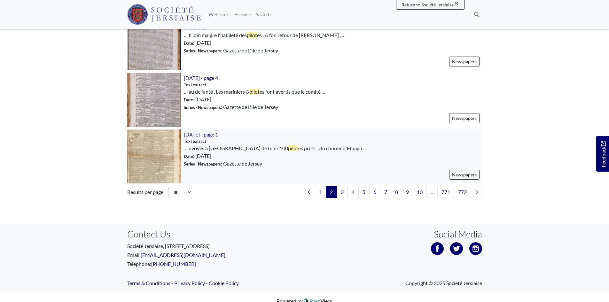
scroll to position [916, 0]
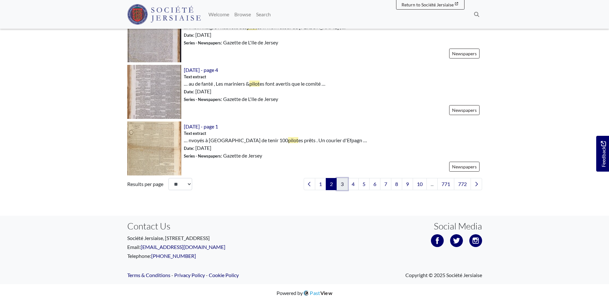
click at [339, 180] on link "3" at bounding box center [342, 184] width 11 height 12
click at [338, 184] on link "3" at bounding box center [342, 184] width 11 height 12
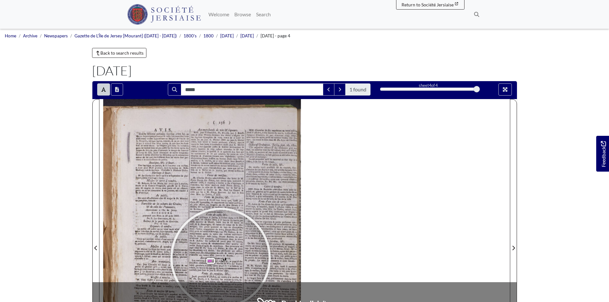
click at [221, 258] on div at bounding box center [221, 258] width 96 height 96
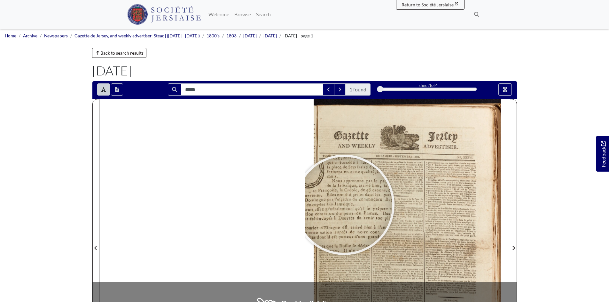
click at [344, 205] on div at bounding box center [344, 205] width 96 height 96
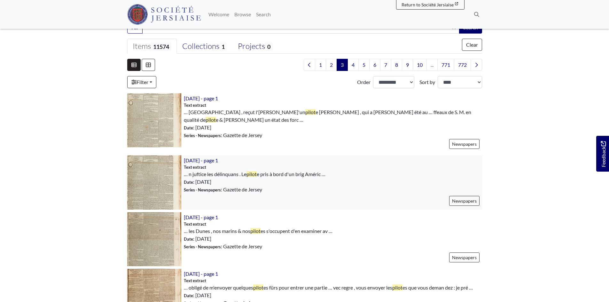
scroll to position [160, 0]
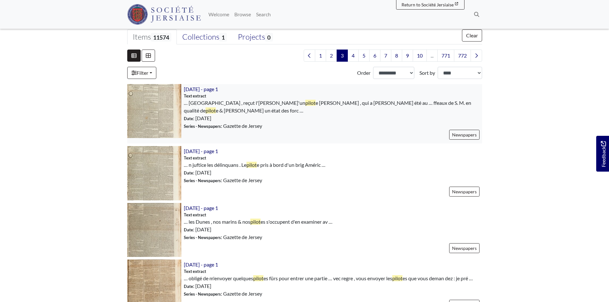
click at [158, 117] on img at bounding box center [154, 111] width 54 height 54
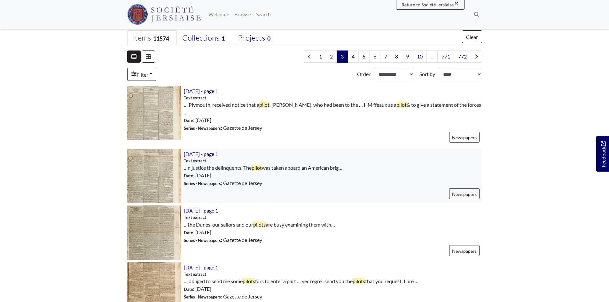
click at [155, 164] on img at bounding box center [154, 176] width 54 height 54
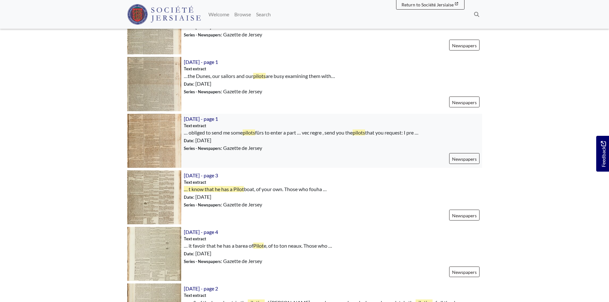
scroll to position [320, 0]
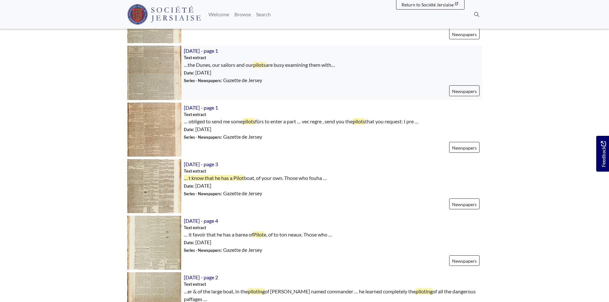
click at [159, 63] on img at bounding box center [154, 73] width 54 height 54
click at [153, 175] on img at bounding box center [154, 186] width 54 height 54
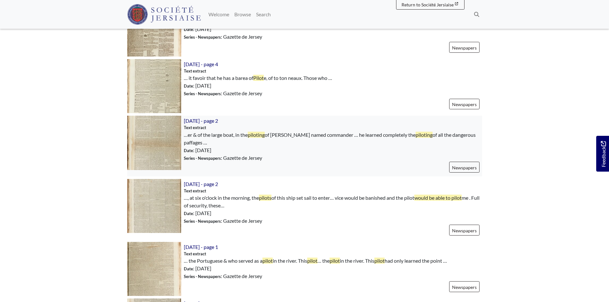
scroll to position [479, 0]
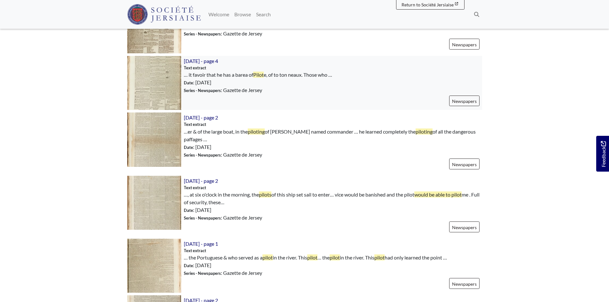
click at [161, 80] on img at bounding box center [154, 83] width 54 height 54
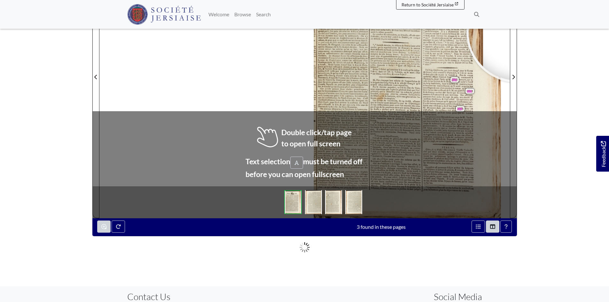
scroll to position [160, 0]
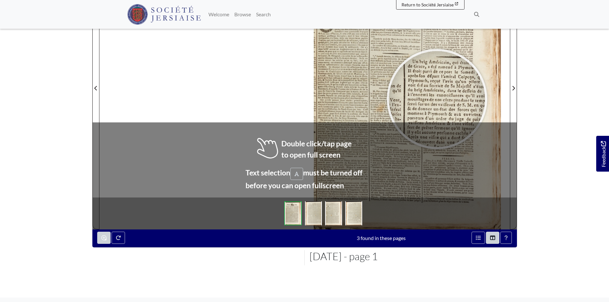
click at [437, 99] on div at bounding box center [437, 99] width 96 height 96
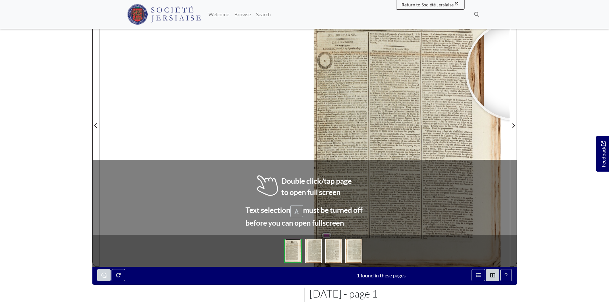
scroll to position [128, 0]
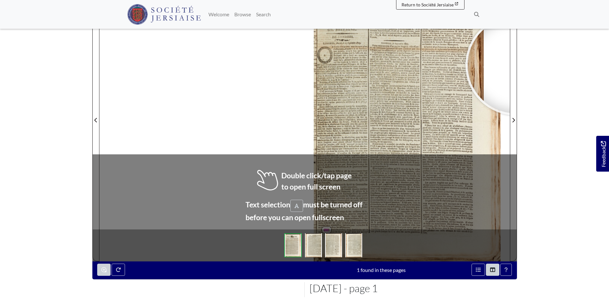
click at [547, 159] on body "Menu" at bounding box center [304, 144] width 609 height 544
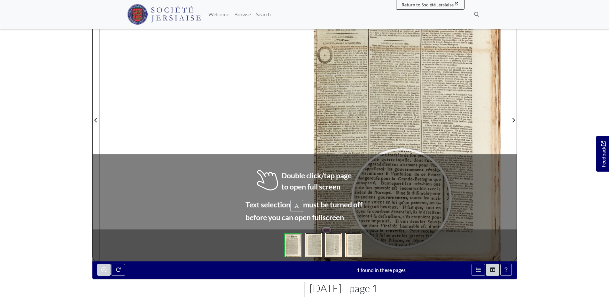
click at [401, 198] on div at bounding box center [402, 199] width 96 height 96
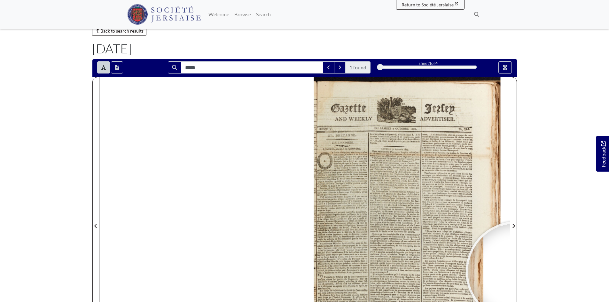
scroll to position [21, 0]
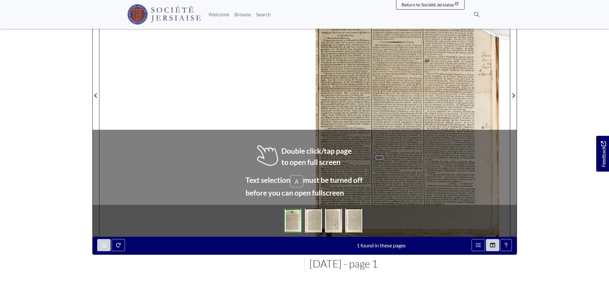
scroll to position [155, 0]
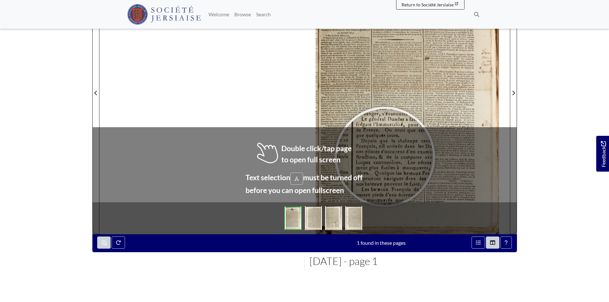
click at [385, 157] on div at bounding box center [385, 157] width 96 height 96
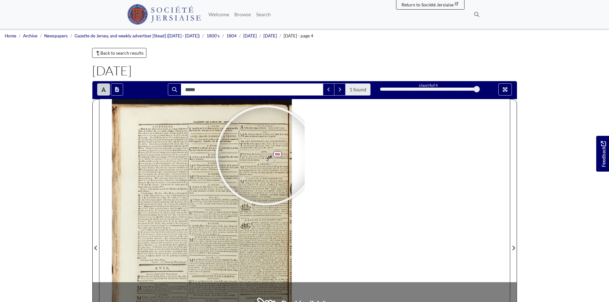
click at [266, 155] on div at bounding box center [266, 155] width 96 height 96
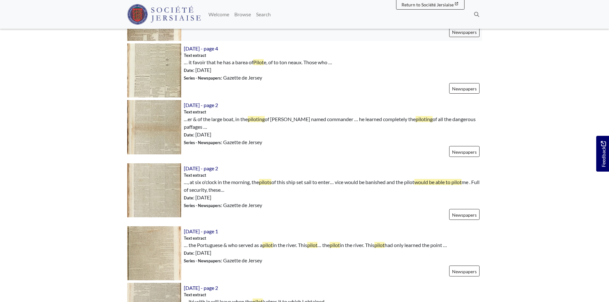
scroll to position [511, 0]
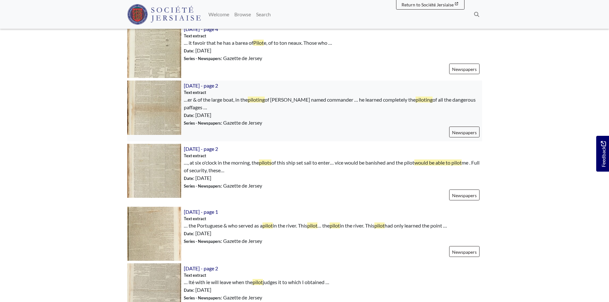
click at [150, 102] on img at bounding box center [154, 108] width 54 height 54
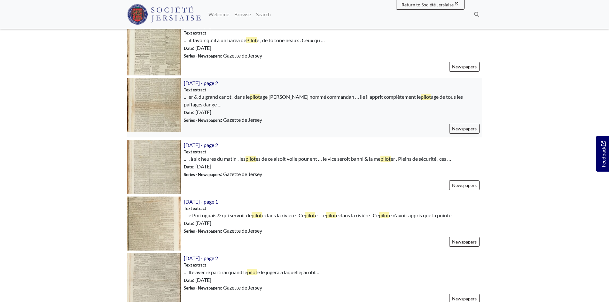
scroll to position [509, 0]
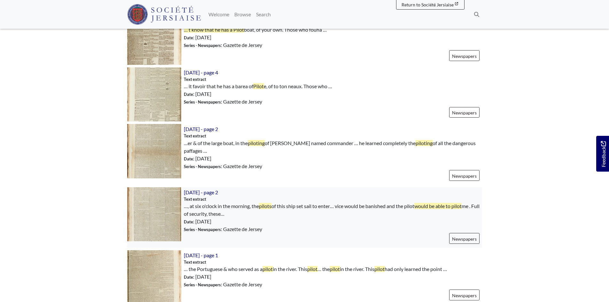
scroll to position [479, 0]
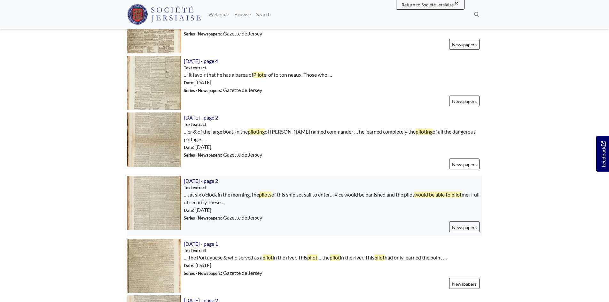
click at [167, 192] on img at bounding box center [154, 203] width 54 height 54
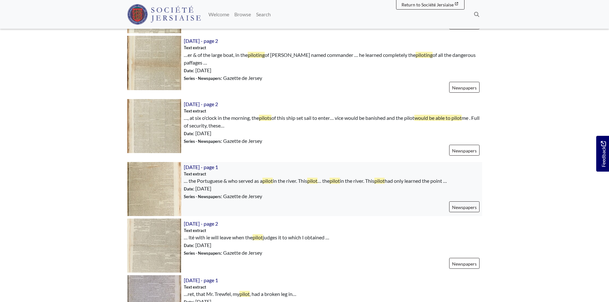
scroll to position [607, 0]
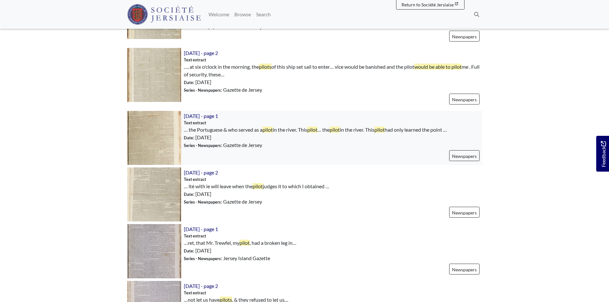
click at [147, 129] on img at bounding box center [154, 138] width 54 height 54
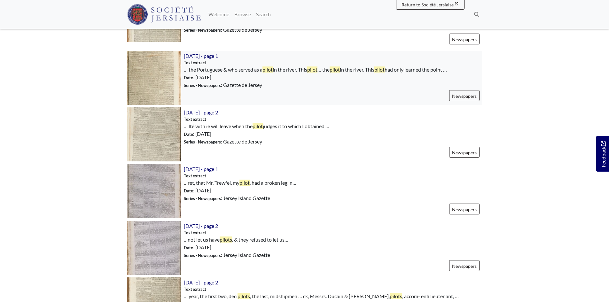
scroll to position [671, 0]
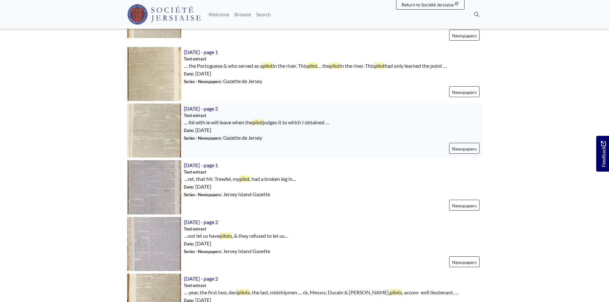
click at [156, 123] on img at bounding box center [154, 131] width 54 height 54
click at [159, 183] on img at bounding box center [154, 187] width 54 height 54
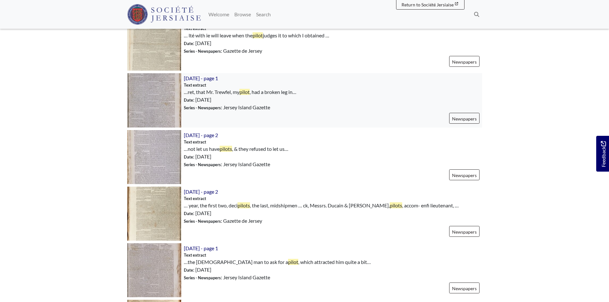
scroll to position [799, 0]
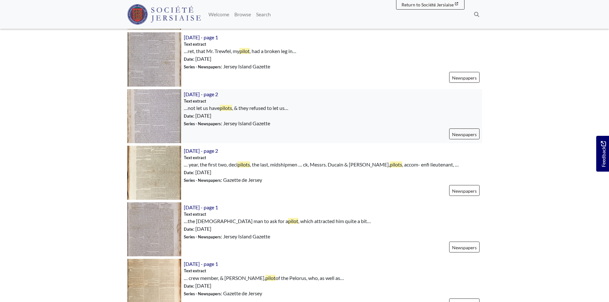
click at [155, 106] on img at bounding box center [154, 116] width 54 height 54
click at [161, 167] on img at bounding box center [154, 173] width 54 height 54
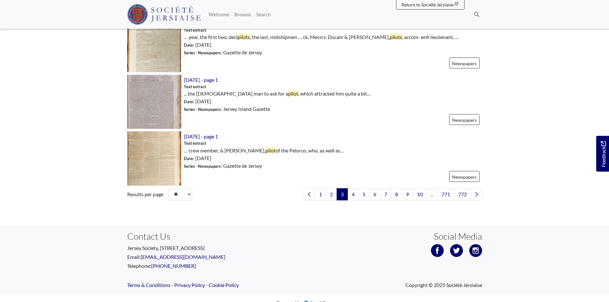
scroll to position [927, 0]
click at [146, 94] on img at bounding box center [154, 101] width 54 height 54
click at [352, 191] on font "4" at bounding box center [353, 194] width 3 height 6
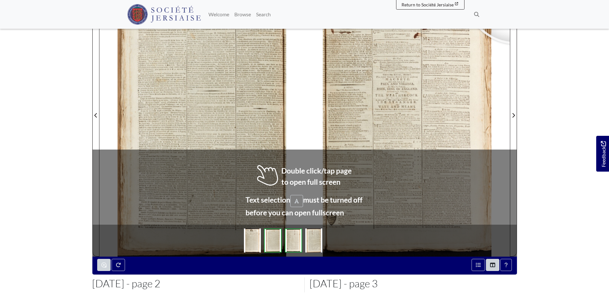
scroll to position [139, 0]
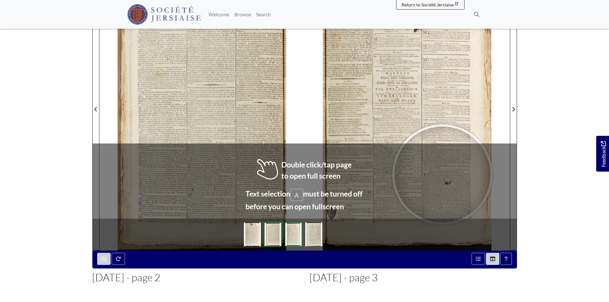
click at [442, 175] on div at bounding box center [442, 175] width 96 height 96
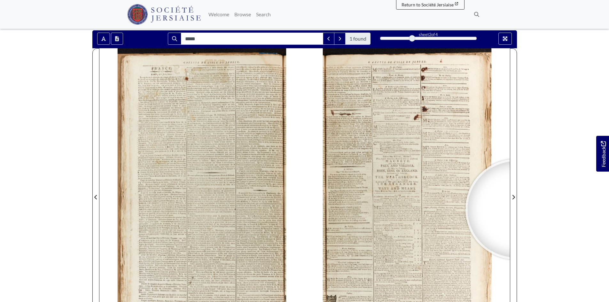
scroll to position [14, 0]
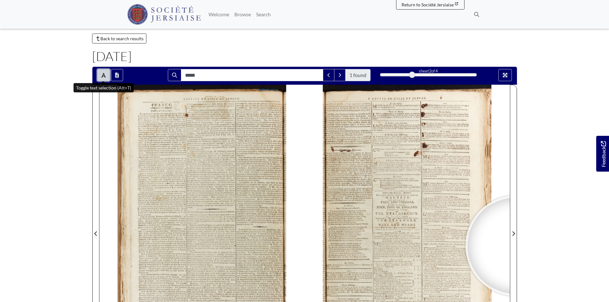
click at [102, 74] on icon "Toggle text selection (Alt+T)" at bounding box center [103, 75] width 4 height 5
click at [354, 124] on span "jusqu'à" at bounding box center [353, 124] width 6 height 2
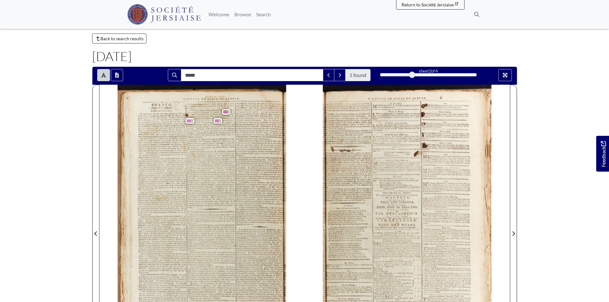
click at [220, 129] on span "ont" at bounding box center [221, 129] width 3 height 2
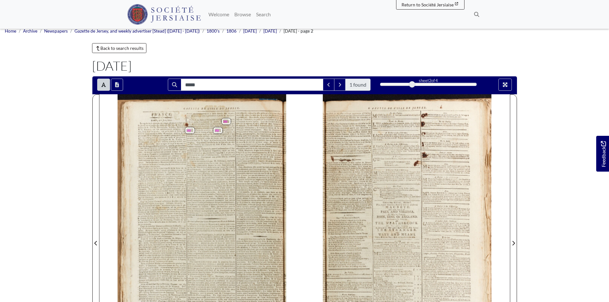
scroll to position [0, 0]
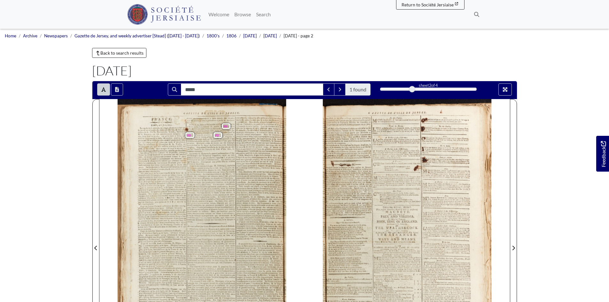
click at [193, 124] on span "Paris" at bounding box center [199, 125] width 20 height 2
click at [211, 132] on span "s'empressèrent" at bounding box center [209, 133] width 12 height 2
click at [228, 133] on span "pour" at bounding box center [230, 133] width 4 height 2
click at [172, 91] on icon "Search" at bounding box center [174, 89] width 5 height 5
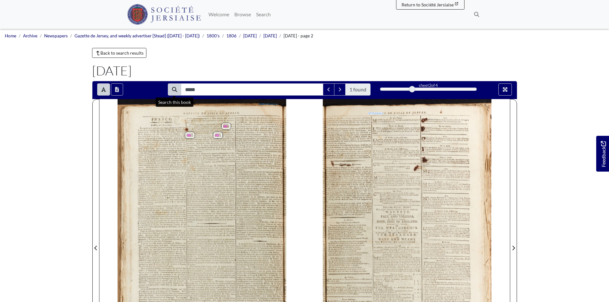
click at [500, 260] on div "GAZETTE DE L'ISLE DE JERSEY . lu . New York , le 24 Mai . Nous apprenons d'Hali…" at bounding box center [416, 244] width 187 height 290
click at [207, 127] on span "heures" at bounding box center [205, 127] width 5 height 2
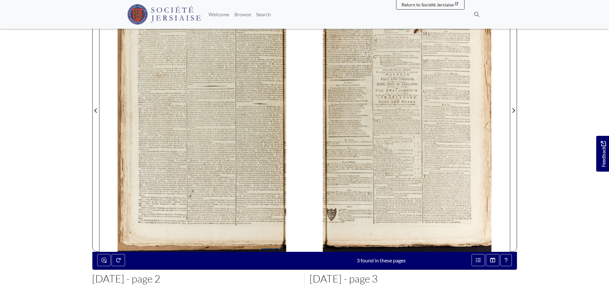
scroll to position [139, 0]
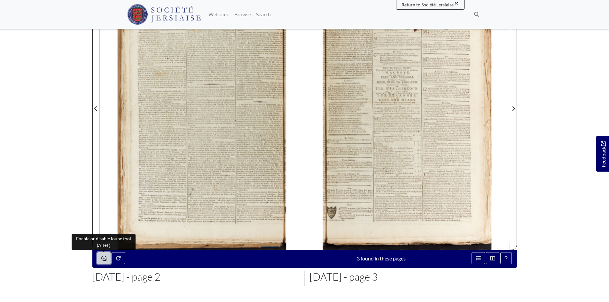
click at [102, 256] on icon "Enable or disable loupe tool (Alt+L)" at bounding box center [103, 258] width 5 height 5
click at [103, 257] on icon "Enable or disable loupe tool (Alt+L)" at bounding box center [103, 258] width 5 height 5
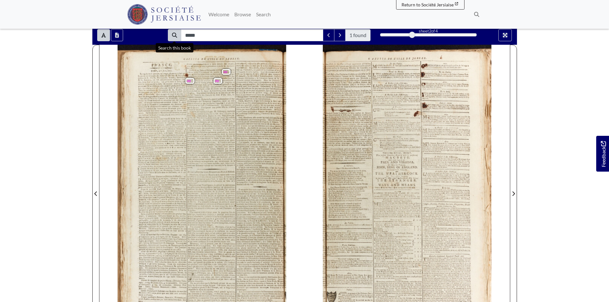
scroll to position [0, 0]
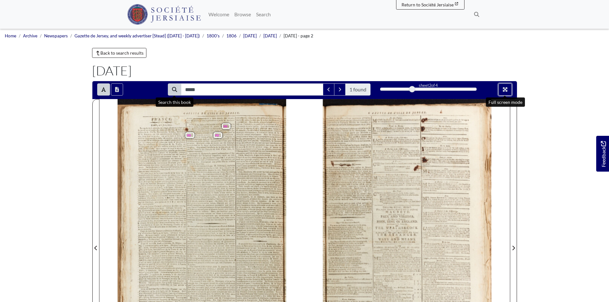
drag, startPoint x: 501, startPoint y: 91, endPoint x: 501, endPoint y: 119, distance: 27.5
click at [501, 91] on button "Full screen mode" at bounding box center [504, 89] width 13 height 12
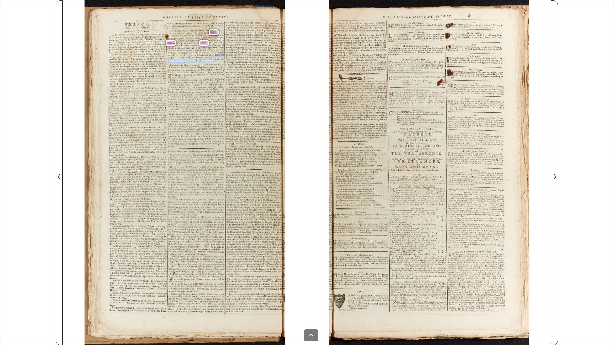
click at [213, 59] on div "réunis momentannément à cette armée ont depuis , cessivement , comme la plus pa…" at bounding box center [225, 43] width 119 height 42
click at [204, 41] on span "pilot es" at bounding box center [204, 43] width 10 height 6
click at [179, 30] on div "réunis momentannément à cette armée ont depuis , cessivement , comme la plus pa…" at bounding box center [225, 43] width 119 height 42
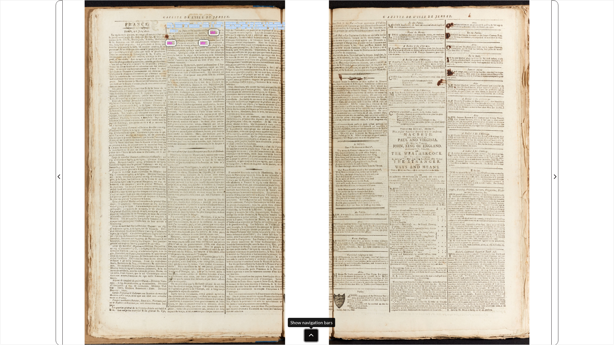
click at [306, 302] on button at bounding box center [310, 336] width 13 height 12
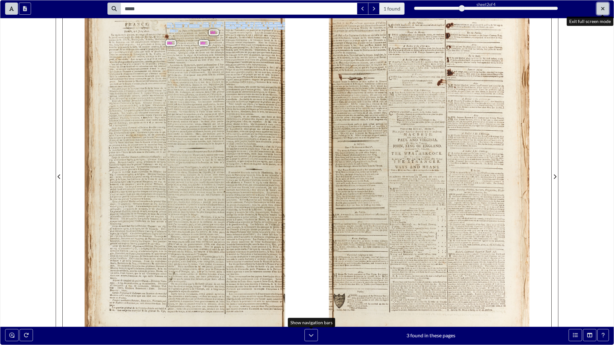
click at [605, 10] on button "Exit full screen mode" at bounding box center [602, 9] width 12 height 12
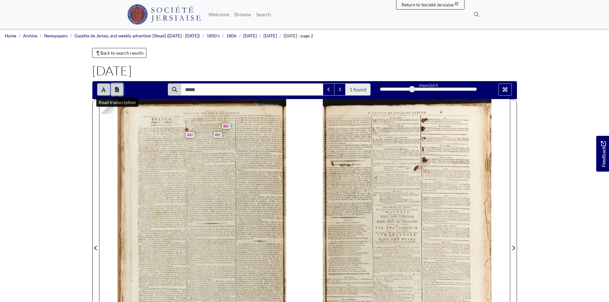
click at [120, 92] on button "Open transcription window" at bounding box center [117, 89] width 12 height 12
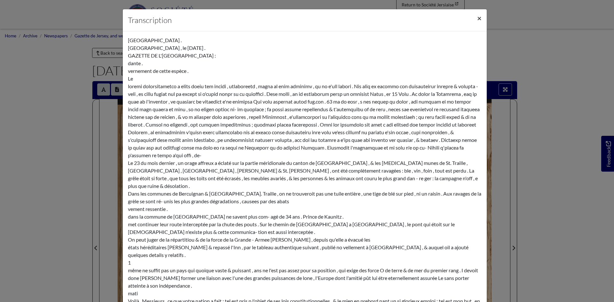
click at [477, 19] on span "×" at bounding box center [479, 17] width 4 height 9
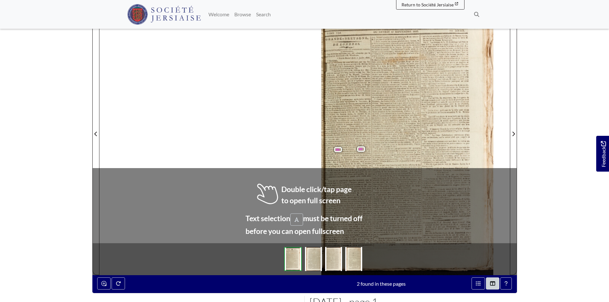
scroll to position [117, 0]
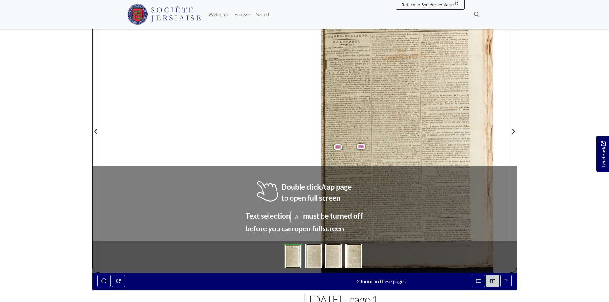
click at [342, 147] on span "dans" at bounding box center [343, 147] width 4 height 2
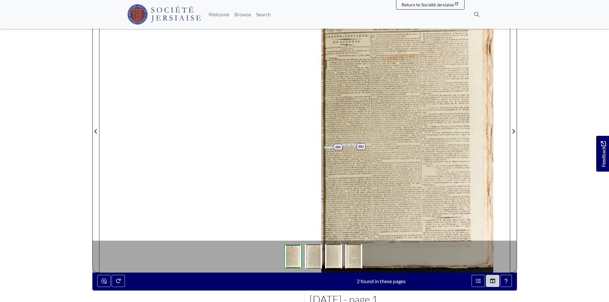
click at [334, 145] on div "" Ce ne fut que le sixième jour après notre arrivée " Aussitôt que le jour paru…" at bounding box center [370, 124] width 99 height 59
click at [345, 146] on div "" Ce ne fut que le sixième jour après notre arrivée " Aussitôt que le jour paru…" at bounding box center [370, 124] width 99 height 59
click at [346, 151] on span "pourrious" at bounding box center [349, 151] width 8 height 2
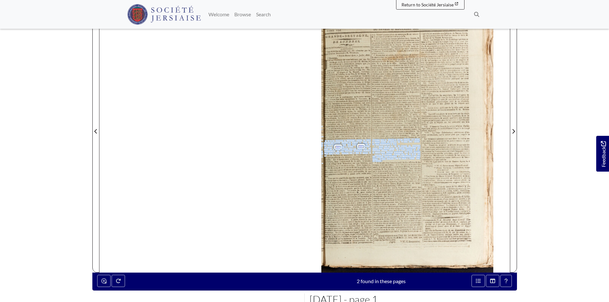
drag, startPoint x: 325, startPoint y: 141, endPoint x: 371, endPoint y: 153, distance: 48.3
click at [372, 154] on div "or n's to affo ec Gazette AND WEEKLY Jezley ADVERTISER . Circulated through the…" at bounding box center [415, 127] width 189 height 290
click at [362, 152] on span "permit" at bounding box center [364, 153] width 5 height 2
drag, startPoint x: 324, startPoint y: 143, endPoint x: 345, endPoint y: 150, distance: 21.8
click at [345, 150] on div "" Ce ne fut que le sixième jour après notre arrivée " Aussitôt que le jour paru…" at bounding box center [370, 124] width 99 height 59
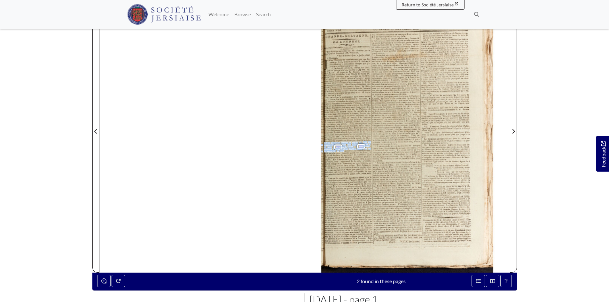
copy div "mations que m'avoit données un Anglois qui avoit été de pris parle Narcissus à …"
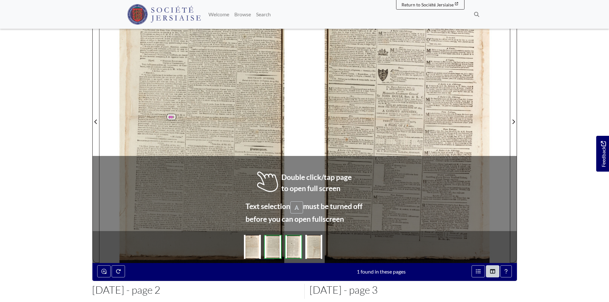
scroll to position [127, 0]
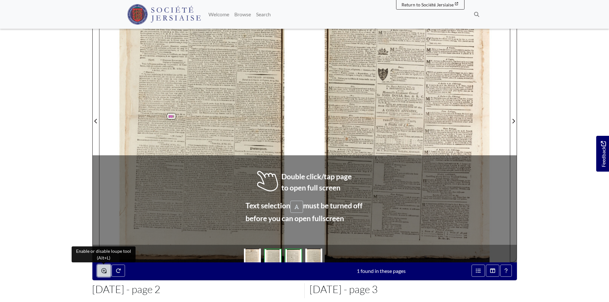
click at [100, 272] on button "Enable or disable loupe tool (Alt+L)" at bounding box center [103, 271] width 13 height 12
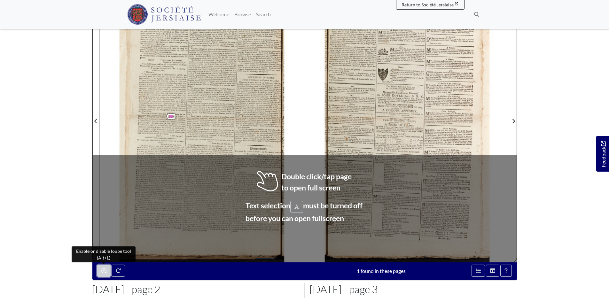
click at [98, 272] on button "Enable or disable loupe tool (Alt+L)" at bounding box center [103, 271] width 13 height 12
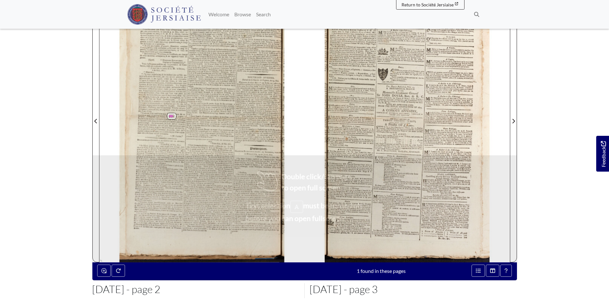
click at [155, 116] on span "partirai" at bounding box center [156, 115] width 6 height 2
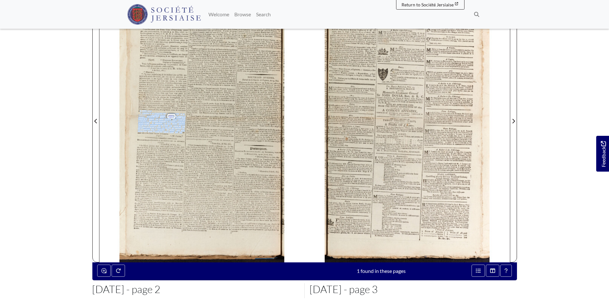
drag, startPoint x: 140, startPoint y: 111, endPoint x: 182, endPoint y: 132, distance: 47.3
click at [182, 132] on div "qui a pour lui les Gens de Couleur , se réunira à M. ] Ferrand , & que , par ce…" at bounding box center [212, 117] width 185 height 290
copy div "es Etats - Uuis . mettre en " Comme , il est conforme mes à instructions de re …"
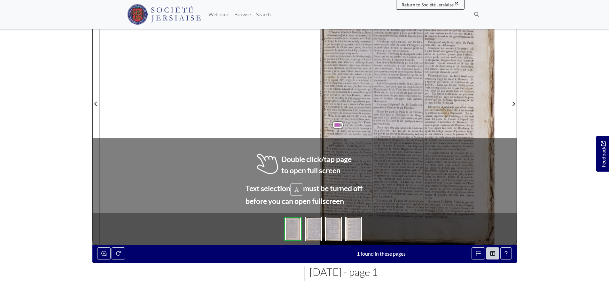
scroll to position [146, 0]
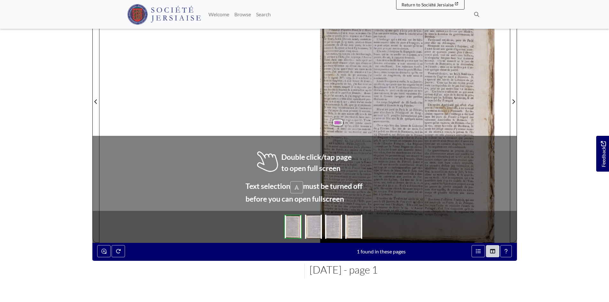
click at [302, 186] on div "i S re e d a . H. 3 . e C ( 43 ) GAZETTE DE L'ILE DE JERSEY e₁ No. XII . ) [GEO…" at bounding box center [304, 98] width 410 height 290
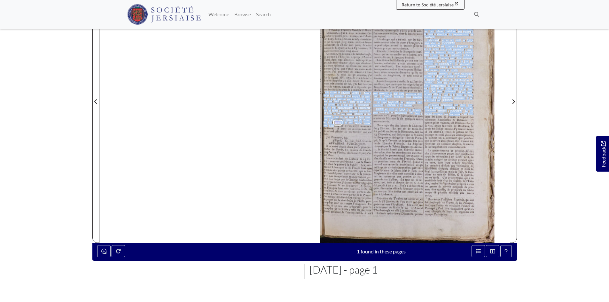
drag, startPoint x: 324, startPoint y: 93, endPoint x: 333, endPoint y: 126, distance: 34.3
click at [333, 126] on div "i S re e d a . H. 3 . e C ( 43 ) GAZETTE DE L'ILE DE JERSEY e₁ No. XII . ) [GEO…" at bounding box center [415, 98] width 190 height 290
click at [333, 124] on span "l'action" at bounding box center [333, 125] width 8 height 3
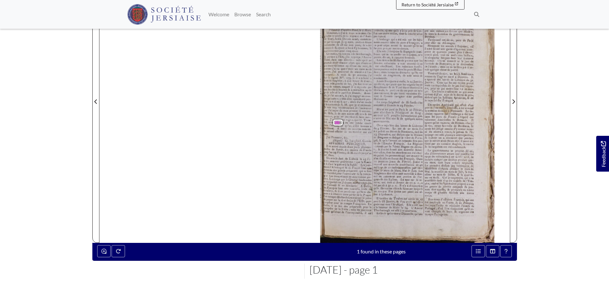
drag, startPoint x: 370, startPoint y: 133, endPoint x: 364, endPoint y: 132, distance: 5.8
click at [366, 132] on div "marelots , pour ne pas vous en faire men- ion . J'ajoute avec regret , que [PER…" at bounding box center [347, 124] width 48 height 18
drag, startPoint x: 364, startPoint y: 132, endPoint x: 356, endPoint y: 130, distance: 8.5
click at [356, 130] on div "marelots , pour ne pas vous en faire men- ion . J'ajoute avec regret , que [PER…" at bounding box center [347, 124] width 48 height 18
click at [356, 130] on span "vaisseau" at bounding box center [356, 129] width 9 height 3
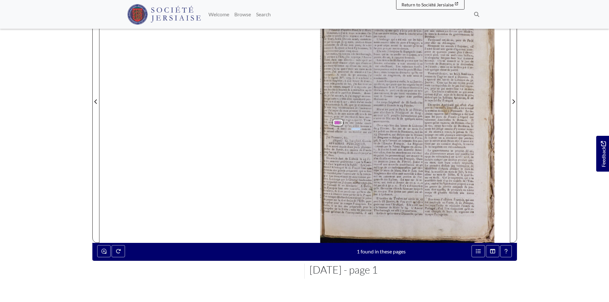
click at [356, 130] on span "vaisseau" at bounding box center [356, 129] width 9 height 3
click at [359, 134] on div "On a reçu [DATE] des lettres de Lisbonne Février . Le 1er de ce mois , il a été…" at bounding box center [398, 160] width 151 height 72
drag, startPoint x: 349, startPoint y: 134, endPoint x: 339, endPoint y: 131, distance: 11.0
click at [347, 134] on div "On a reçu hier des lettres de Lisbonne Février . Le 1er de ce mois , il a été p…" at bounding box center [398, 160] width 151 height 72
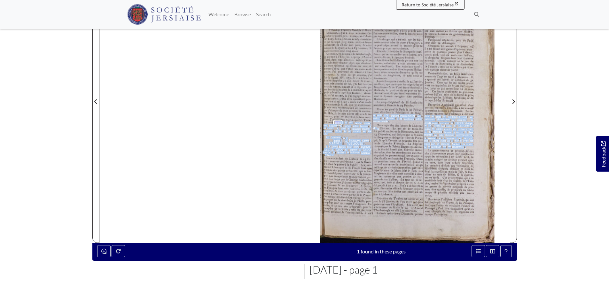
drag, startPoint x: 339, startPoint y: 131, endPoint x: 334, endPoint y: 123, distance: 9.2
click at [334, 123] on div "i S re e d a . H. 3 . e C ( 43 ) GAZETTE DE L'ILE DE JERSEY e₁ No. XII . ) GRAN…" at bounding box center [415, 98] width 190 height 290
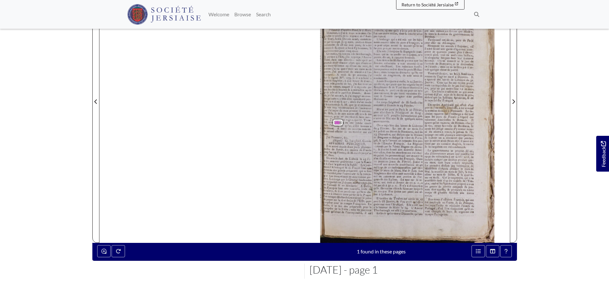
click at [327, 106] on span "la" at bounding box center [326, 104] width 2 height 3
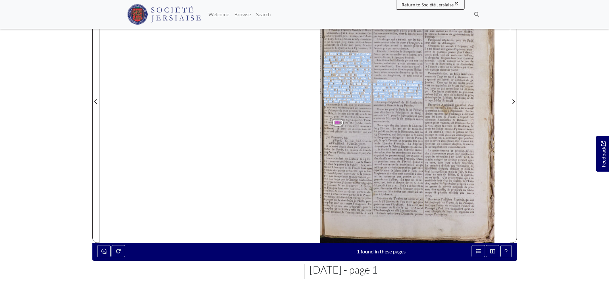
drag, startPoint x: 326, startPoint y: 104, endPoint x: 326, endPoint y: 108, distance: 3.9
click at [326, 108] on div "Ce matia , en revena de Scarborough , & portant à l'Est , j'ai apperçu l'Amira …" at bounding box center [372, 82] width 99 height 60
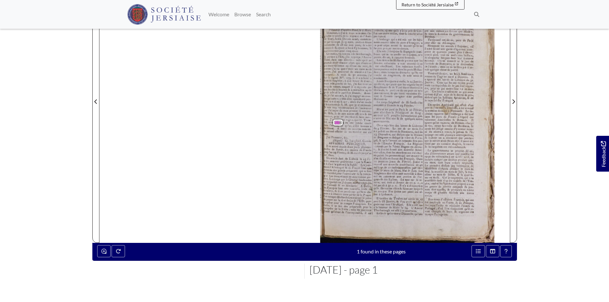
click at [326, 109] on div "Ce matia , en revena de Scarborough , & portant à l'Est , j'ai apperçu l'Amira …" at bounding box center [372, 82] width 99 height 60
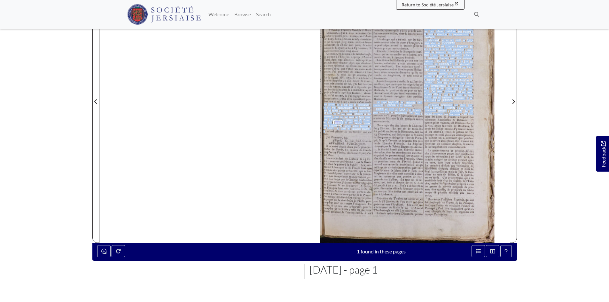
drag, startPoint x: 324, startPoint y: 105, endPoint x: 325, endPoint y: 132, distance: 27.5
click at [325, 132] on div "i S re e d a . H. 3 . e C ( 43 ) GAZETTE DE L'ILE DE JERSEY e₁ No. XII . ) GRAN…" at bounding box center [415, 98] width 190 height 290
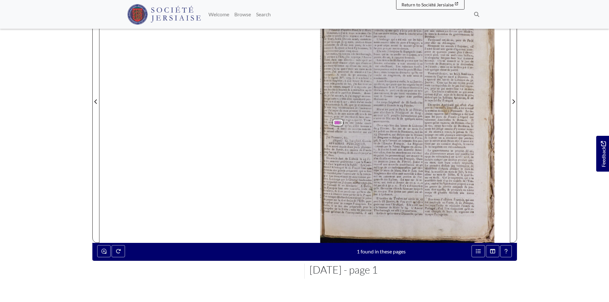
click at [279, 118] on div "i S re e d a . H. 3 . e C ( 43 ) GAZETTE DE L'ILE DE JERSEY e₁ No. XII . ) GRAN…" at bounding box center [304, 98] width 410 height 290
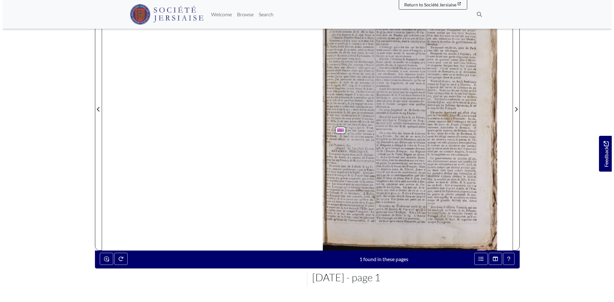
scroll to position [0, 0]
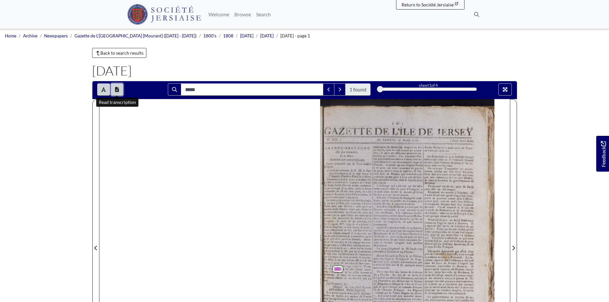
click at [120, 88] on button "Open transcription window" at bounding box center [117, 89] width 12 height 12
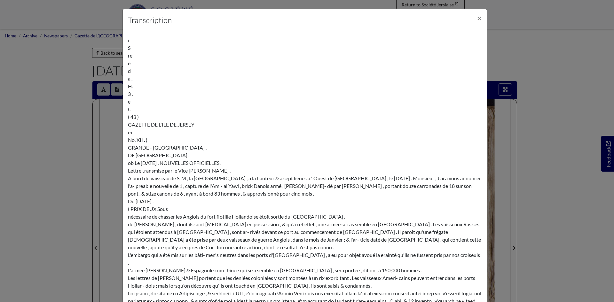
scroll to position [296, 0]
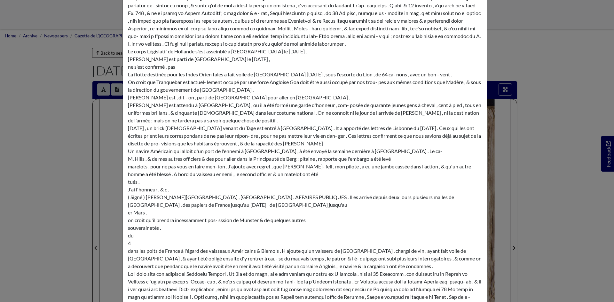
click at [301, 161] on div "i S re e d a . H. 3 . e C ( 43 ) GAZETTE DE L'ILE DE JERSEY e₁ No. XII . ) GRAN…" at bounding box center [305, 97] width 354 height 713
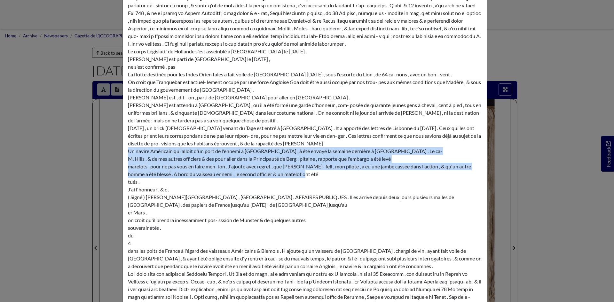
drag, startPoint x: 281, startPoint y: 158, endPoint x: 123, endPoint y: 138, distance: 158.9
click at [123, 138] on div "i S re e d a . H. 3 . e C ( 43 ) GAZETTE DE L'ILE DE JERSEY e₁ No. XII . ) GRAN…" at bounding box center [305, 98] width 364 height 724
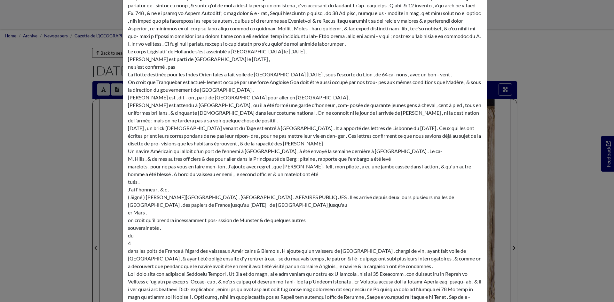
drag, startPoint x: 124, startPoint y: 136, endPoint x: 127, endPoint y: 139, distance: 4.1
click at [125, 136] on div "i S re e d a . H. 3 . e C ( 43 ) GAZETTE DE L'ILE DE JERSEY e₁ No. XII . ) GRAN…" at bounding box center [305, 98] width 364 height 724
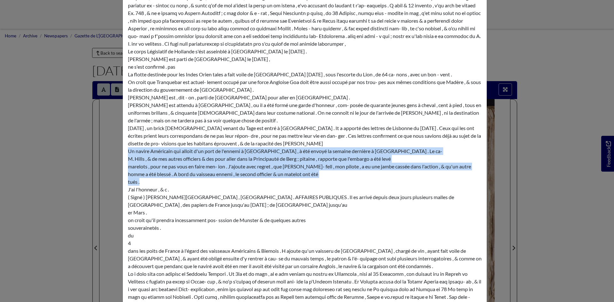
drag, startPoint x: 127, startPoint y: 139, endPoint x: 137, endPoint y: 168, distance: 30.7
click at [137, 168] on div "i S re e d a . H. 3 . e C ( 43 ) GAZETTE DE L'ILE DE JERSEY e₁ No. XII . ) GRAN…" at bounding box center [305, 97] width 354 height 713
copy div "Un navire Américain qui alloit d'un port de l'ennemi à Ténériffe , à été envoyé…"
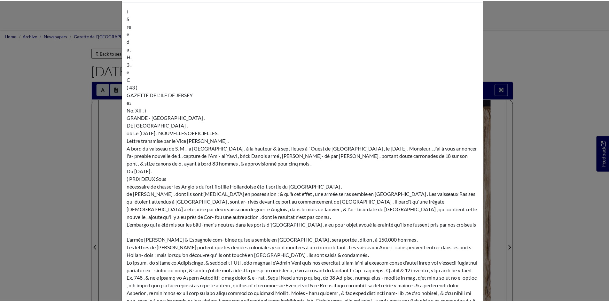
scroll to position [0, 0]
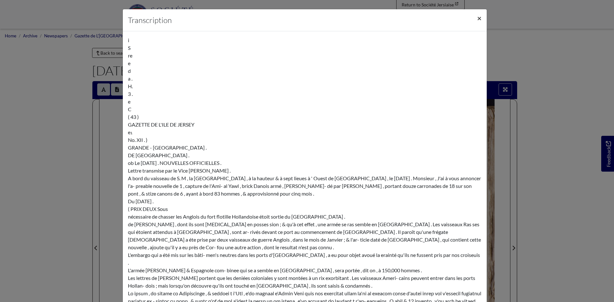
click at [479, 18] on button "×" at bounding box center [479, 18] width 15 height 18
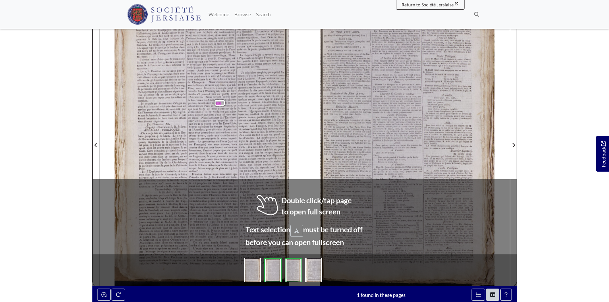
scroll to position [111, 0]
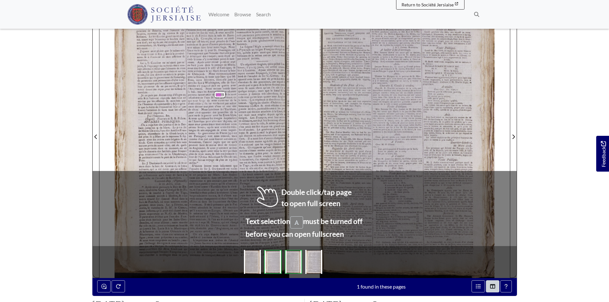
click at [187, 111] on div "70 J l'attendoit pour lui faire un bon accueil . Voyant que la flotte du contre…" at bounding box center [190, 129] width 102 height 226
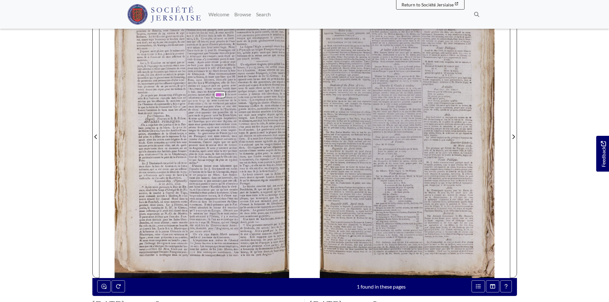
drag, startPoint x: 188, startPoint y: 82, endPoint x: 189, endPoint y: 85, distance: 4.0
click at [188, 83] on span "dernière" at bounding box center [192, 83] width 9 height 3
drag, startPoint x: 189, startPoint y: 85, endPoint x: 192, endPoint y: 116, distance: 30.6
click at [192, 116] on div "70 J l'attendoit pour lui faire un bon accueil . Voyant que la flotte du contre…" at bounding box center [190, 129] width 102 height 226
copy div "décider s'il y auroit paix ou guerre avec l'Angleterre . Nous serions entrés da…"
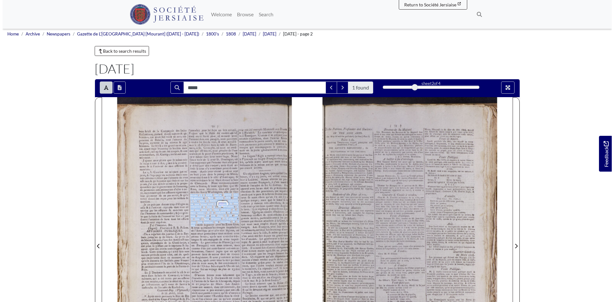
scroll to position [0, 0]
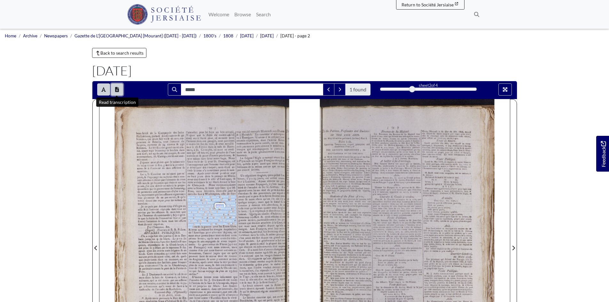
click at [118, 87] on button "Open transcription window" at bounding box center [117, 89] width 12 height 12
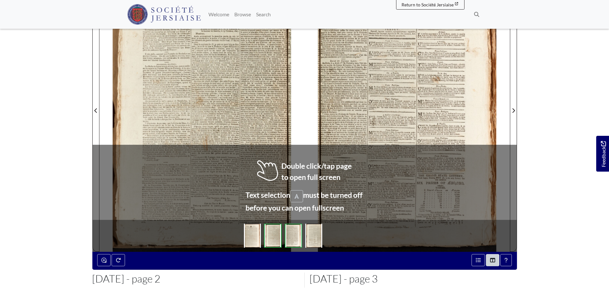
scroll to position [140, 0]
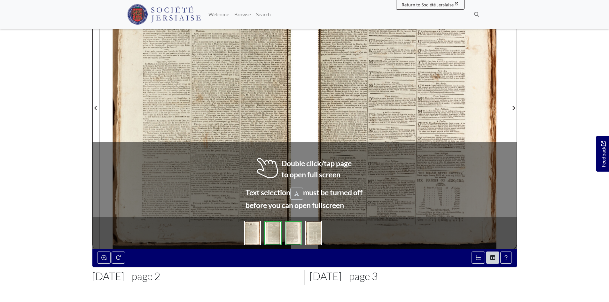
click at [478, 198] on div at bounding box center [407, 104] width 205 height 290
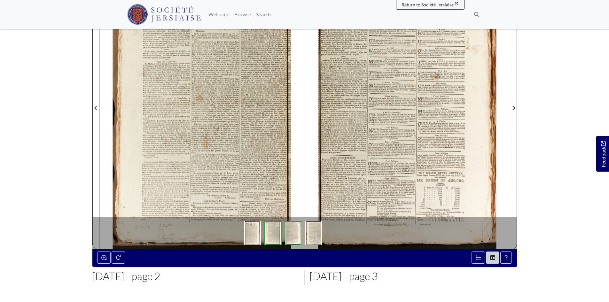
click at [562, 187] on body "Menu" at bounding box center [304, 132] width 609 height 544
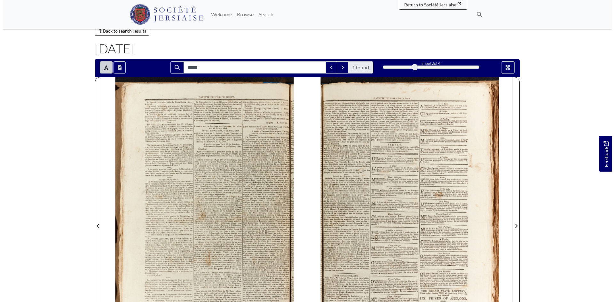
scroll to position [0, 0]
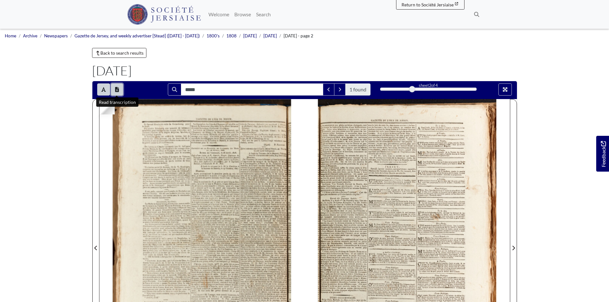
click at [116, 91] on icon "Open transcription window" at bounding box center [117, 89] width 4 height 5
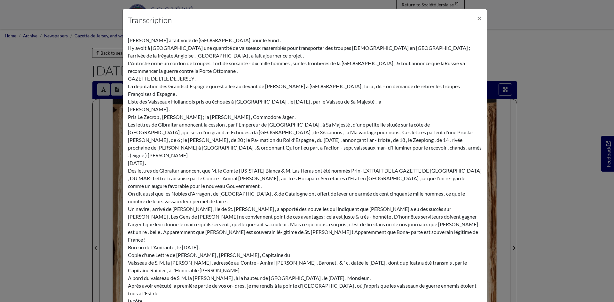
scroll to position [725, 0]
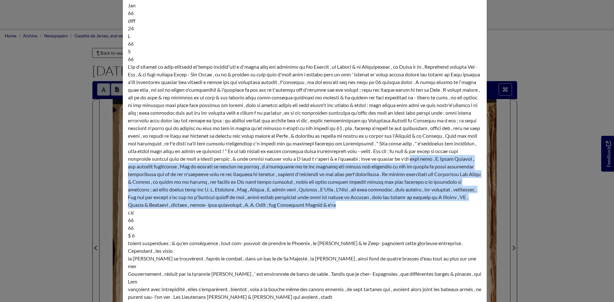
drag, startPoint x: 124, startPoint y: 120, endPoint x: 432, endPoint y: 162, distance: 310.3
copy div "[PERSON_NAME] , M. [PERSON_NAME] , mon prémier lieutenant , [PERSON_NAME] me pr…"
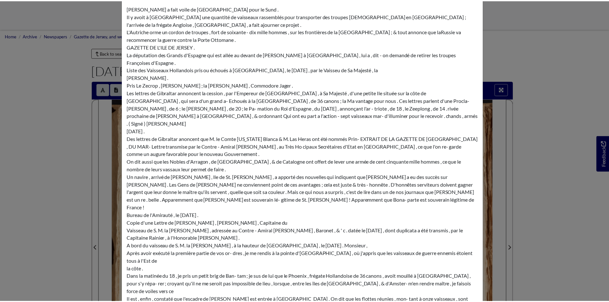
scroll to position [0, 0]
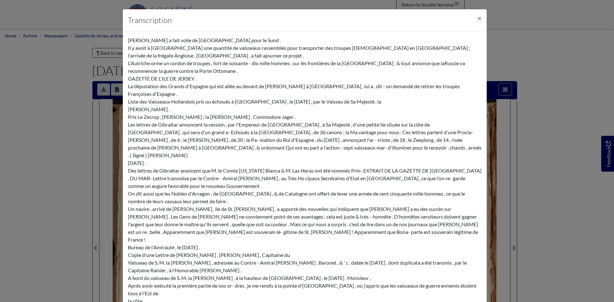
click at [596, 3] on div "Transcription × [PERSON_NAME] a fait voile de [GEOGRAPHIC_DATA] pour le Sund . …" at bounding box center [307, 151] width 614 height 302
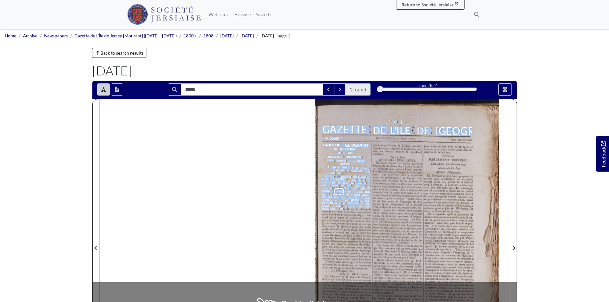
drag, startPoint x: 319, startPoint y: 174, endPoint x: 343, endPoint y: 209, distance: 42.4
click at [343, 209] on div "4 e + $ t • 4 a . A 1 es 3 . יב יר 10 at 8 oir -11- mer Le ant mez ( 101 ) GAZE…" at bounding box center [412, 244] width 195 height 290
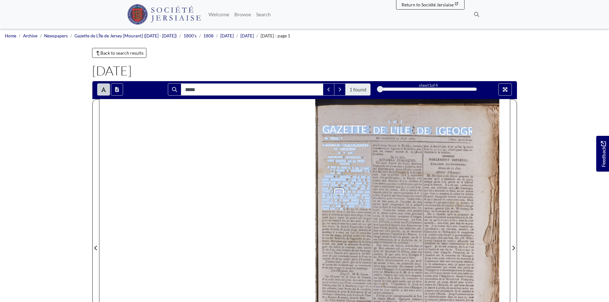
copy div "4 e + $ t • 4 a . A 1 es 3 . יב יר 10 at 8 oir -11- mer Le ant mez ( 101 ) GAZE…"
click at [361, 201] on span "&" at bounding box center [361, 200] width 2 height 3
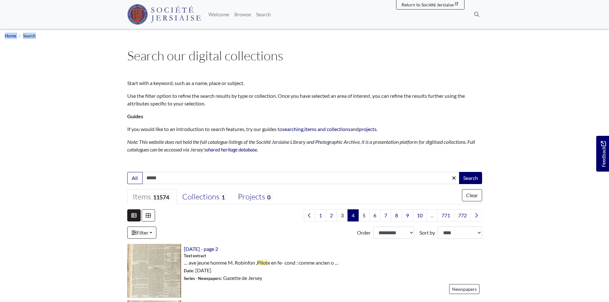
drag, startPoint x: 608, startPoint y: 3, endPoint x: 610, endPoint y: -17, distance: 20.2
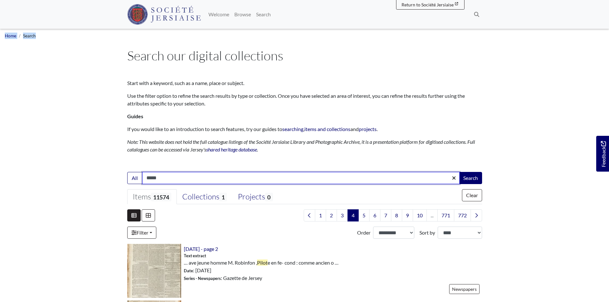
click at [164, 176] on input "*****" at bounding box center [300, 178] width 317 height 12
paste input "********"
type input "********"
click at [459, 172] on button "Search" at bounding box center [470, 178] width 23 height 12
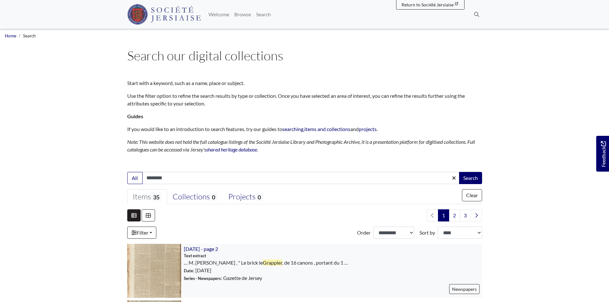
scroll to position [32, 0]
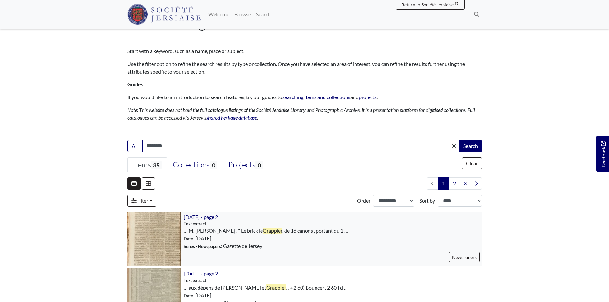
click at [157, 249] on img at bounding box center [154, 239] width 54 height 54
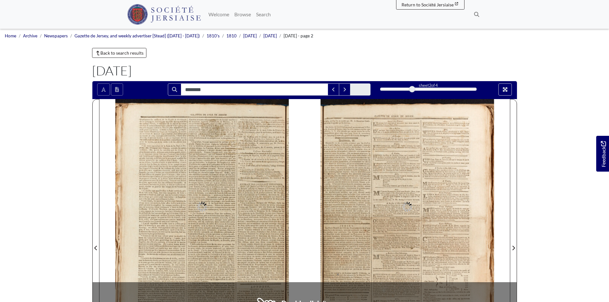
type input "********"
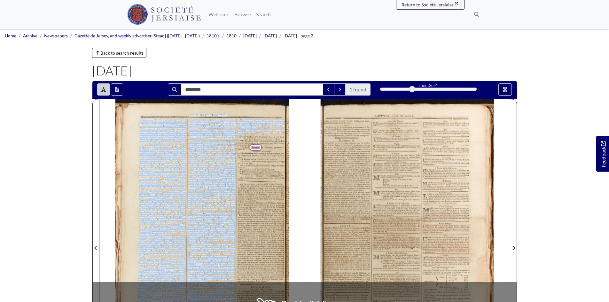
drag, startPoint x: 237, startPoint y: 128, endPoint x: 250, endPoint y: 134, distance: 14.7
click at [250, 134] on div "détachement des vaiffeaux de Sa Majeflé & des troupes de la Compagnie , renforc…" at bounding box center [210, 244] width 190 height 290
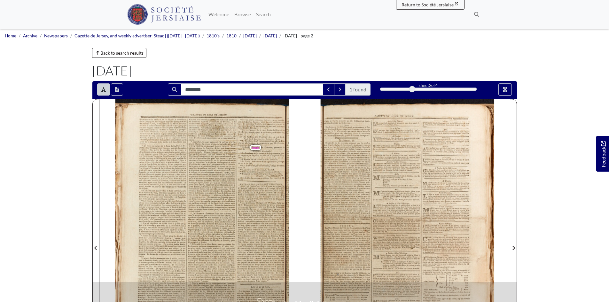
click at [268, 154] on div "" Le Streatham , de 30 caaons , & de 819 tonneaux , char- gé en partie , de Sal…" at bounding box center [261, 155] width 46 height 6
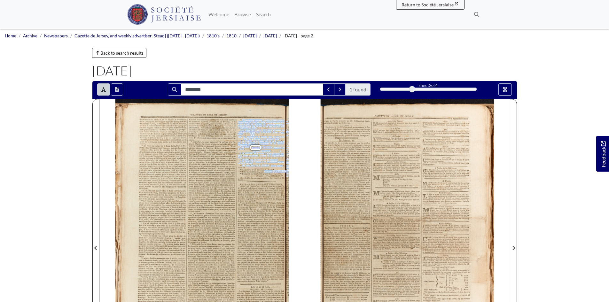
drag, startPoint x: 284, startPoint y: 166, endPoint x: 243, endPoint y: 134, distance: 51.2
click at [243, 134] on div "détachement des vaiffeaux de Sa Majeflé & des troupes de la Compagnie , renforc…" at bounding box center [210, 244] width 190 height 290
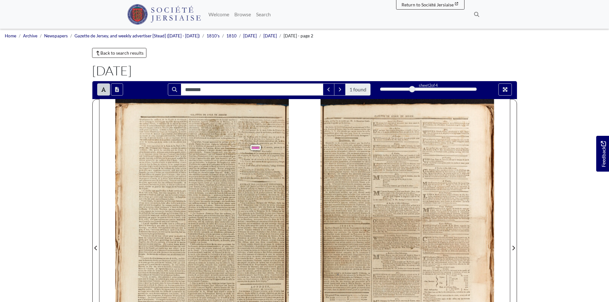
drag, startPoint x: 245, startPoint y: 133, endPoint x: 357, endPoint y: 164, distance: 115.6
click at [357, 164] on span "aussitôt" at bounding box center [360, 164] width 7 height 2
click at [119, 92] on button "Open transcription window" at bounding box center [117, 89] width 12 height 12
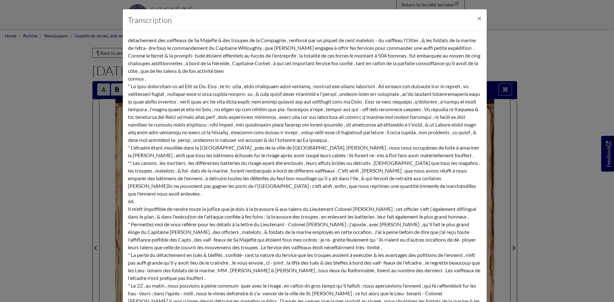
scroll to position [741, 0]
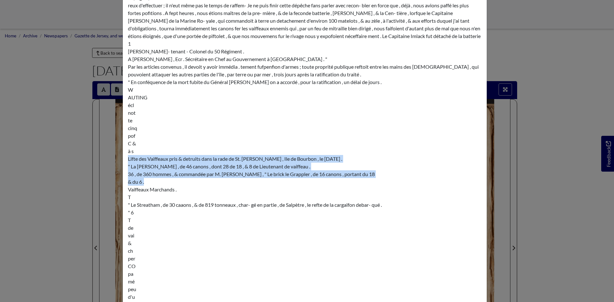
drag, startPoint x: 120, startPoint y: 135, endPoint x: 192, endPoint y: 158, distance: 76.1
click at [192, 158] on div "Transcription × détachement des vaiffeaux de Sa Majeflé & des troupes de la Com…" at bounding box center [307, 151] width 614 height 302
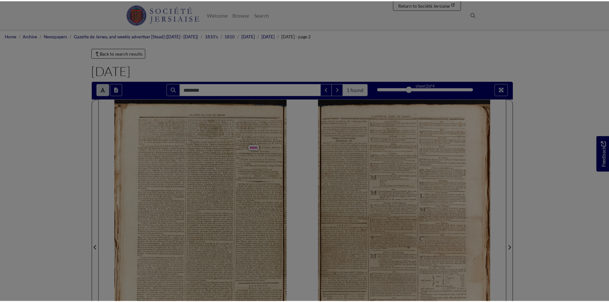
scroll to position [0, 0]
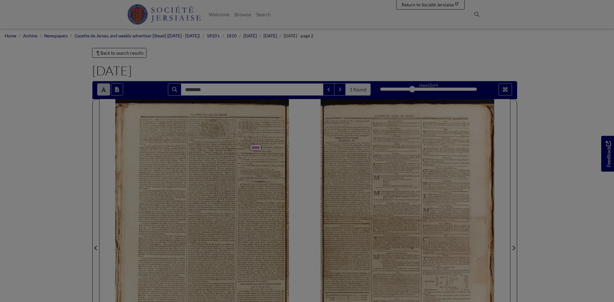
click at [192, 151] on div at bounding box center [305, 146] width 364 height 10
click at [192, 158] on div at bounding box center [307, 151] width 614 height 302
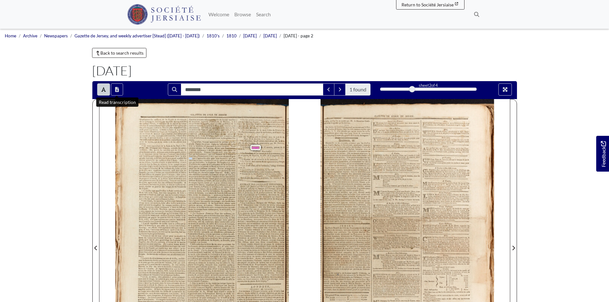
click at [192, 158] on span "voir" at bounding box center [190, 158] width 3 height 2
click at [252, 124] on span "des" at bounding box center [252, 124] width 3 height 2
click at [248, 164] on div "L'Europe , de 26 canons & de 82 tonneaux . " La Fanny , de 2 canons & de 150 to…" at bounding box center [261, 163] width 46 height 8
click at [292, 147] on div "détachement des vaiffeaux de Sa Majeflé & des troupes de la Compagnie , renforc…" at bounding box center [210, 244] width 190 height 290
drag, startPoint x: 238, startPoint y: 138, endPoint x: 246, endPoint y: 140, distance: 8.1
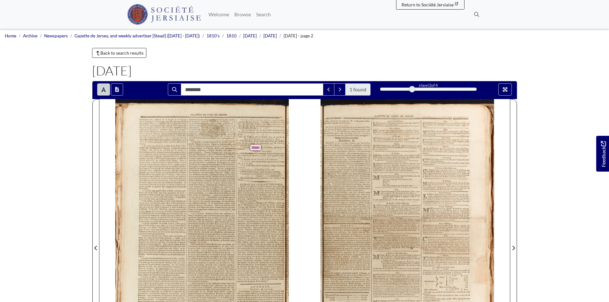
click at [243, 139] on div "Lifte des Vaiffeaux pris & detruits dans la rade de St. [PERSON_NAME] , Ile de …" at bounding box center [261, 142] width 47 height 13
drag, startPoint x: 246, startPoint y: 140, endPoint x: 266, endPoint y: 146, distance: 20.6
click at [266, 146] on div "Lifte des Vaiffeaux pris & detruits dans la rade de St. [PERSON_NAME] , Ile de …" at bounding box center [261, 142] width 47 height 13
drag, startPoint x: 273, startPoint y: 149, endPoint x: 264, endPoint y: 148, distance: 9.3
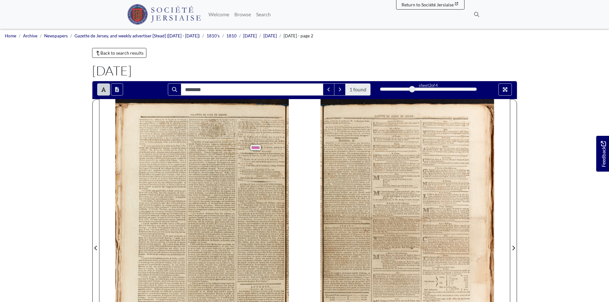
click at [265, 148] on div "Lifte des Vaiffeaux pris & detruits dans la rade de St. [PERSON_NAME] , Ile de …" at bounding box center [261, 142] width 47 height 13
drag, startPoint x: 262, startPoint y: 148, endPoint x: 254, endPoint y: 146, distance: 8.1
click at [254, 146] on div "Lifte des Vaiffeaux pris & detruits dans la rade de St. [PERSON_NAME] , Ile de …" at bounding box center [261, 142] width 47 height 13
click at [260, 147] on span "Grappler" at bounding box center [255, 147] width 11 height 5
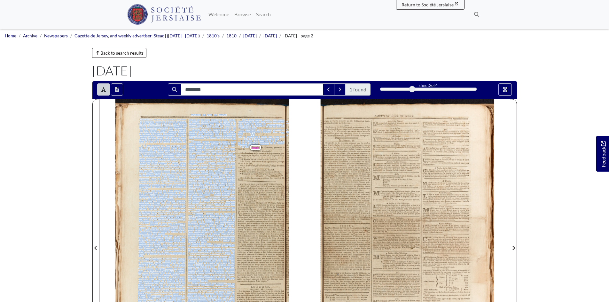
drag, startPoint x: 276, startPoint y: 152, endPoint x: 252, endPoint y: 146, distance: 25.0
click at [252, 146] on div "détachement des vaiffeaux de Sa Majeflé & des troupes de la Compagnie , renforc…" at bounding box center [210, 244] width 190 height 290
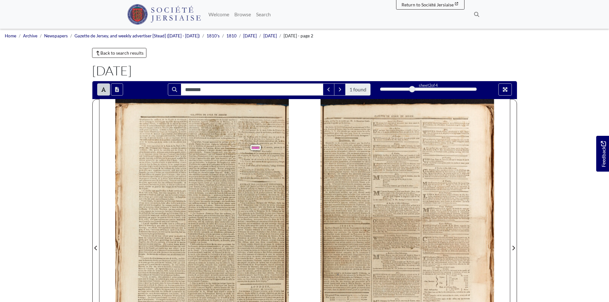
click at [266, 152] on span "Marchands" at bounding box center [265, 151] width 9 height 2
click at [304, 146] on div "détachement des vaiffeaux de Sa Majeflé & des troupes de la Compagnie , renforc…" at bounding box center [210, 244] width 190 height 290
click at [284, 152] on div "détachement des vaiffeaux de Sa Majeflé & des troupes de la Compagnie , renforc…" at bounding box center [210, 244] width 190 height 290
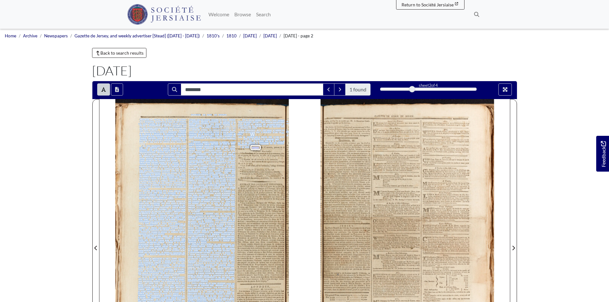
drag, startPoint x: 284, startPoint y: 152, endPoint x: 257, endPoint y: 148, distance: 27.7
click at [257, 148] on div "détachement des vaiffeaux de Sa Majeflé & des troupes de la Compagnie , renforc…" at bounding box center [210, 244] width 190 height 290
click at [257, 148] on span "Grappler" at bounding box center [255, 148] width 7 height 2
drag, startPoint x: 257, startPoint y: 148, endPoint x: 247, endPoint y: 149, distance: 10.0
click at [247, 149] on div "détachement des vaiffeaux de Sa Majeflé & des troupes de la Compagnie , renforc…" at bounding box center [210, 244] width 190 height 290
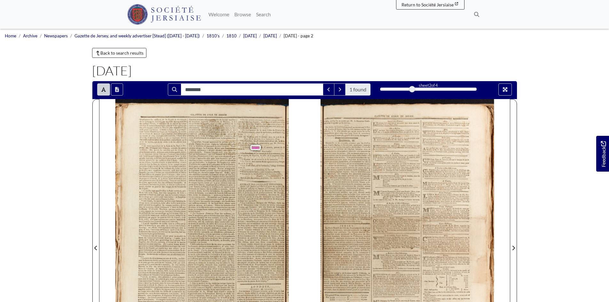
click at [247, 149] on div "détachement des vaiffeaux de Sa Majeflé & des troupes de la Compagnie , renforc…" at bounding box center [210, 244] width 190 height 290
click at [247, 148] on div "détachement des vaiffeaux de Sa Majeflé & des troupes de la Compagnie , renforc…" at bounding box center [210, 244] width 190 height 290
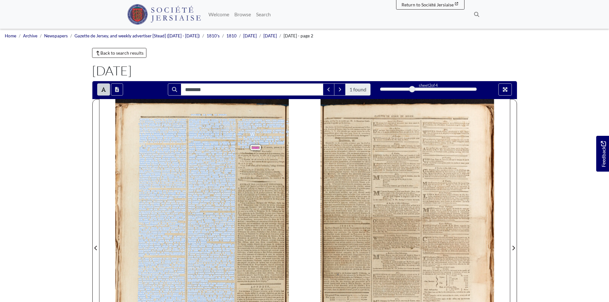
click at [241, 133] on span "Brufley" at bounding box center [241, 132] width 6 height 2
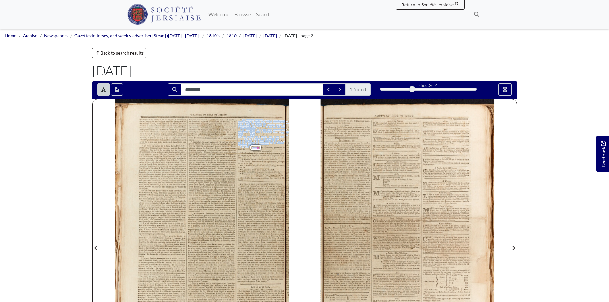
drag, startPoint x: 237, startPoint y: 120, endPoint x: 258, endPoint y: 146, distance: 33.4
click at [258, 146] on div "détachement des vaiffeaux de Sa Majeflé & des troupes de la Compagnie , renforc…" at bounding box center [210, 244] width 190 height 290
copy div "Par les articles convenus , il devoit y avoir immédia . tement fufpenfion d'arm…"
click at [274, 155] on span "cargaifon" at bounding box center [276, 155] width 8 height 2
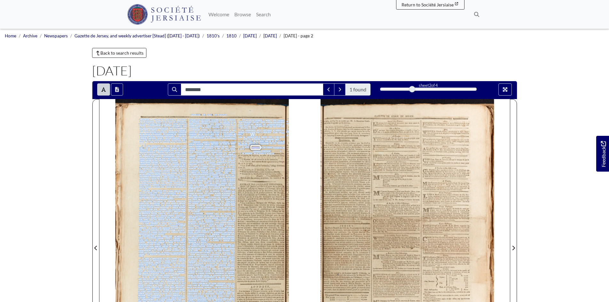
drag, startPoint x: 285, startPoint y: 156, endPoint x: 274, endPoint y: 154, distance: 11.0
click at [274, 154] on div "détachement des vaiffeaux de Sa Majeflé & des troupes de la Compagnie , renforc…" at bounding box center [210, 244] width 190 height 290
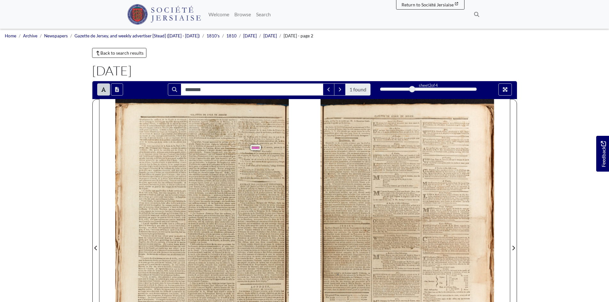
click at [279, 154] on span "tonneaux" at bounding box center [275, 153] width 7 height 2
click at [240, 148] on div "Lifte des Vaiffeaux pris & detruits dans la rade de St. [PERSON_NAME] , Ile de …" at bounding box center [261, 142] width 47 height 13
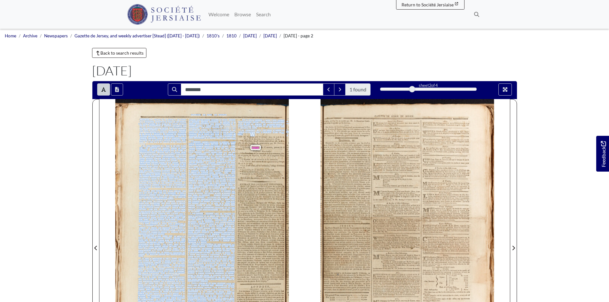
drag, startPoint x: 240, startPoint y: 148, endPoint x: 242, endPoint y: 152, distance: 4.6
click at [242, 152] on div "détachement des vaiffeaux de Sa Majeflé & des troupes de la Compagnie , renforc…" at bounding box center [210, 244] width 190 height 290
drag, startPoint x: 242, startPoint y: 151, endPoint x: 254, endPoint y: 150, distance: 11.6
click at [254, 150] on div "détachement des vaiffeaux de Sa Majeflé & des troupes de la Compagnie , renforc…" at bounding box center [210, 244] width 190 height 290
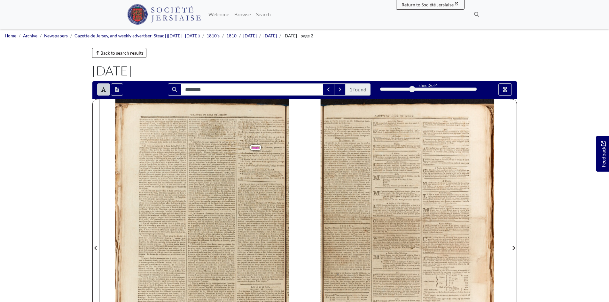
click at [265, 156] on span "refte" at bounding box center [264, 155] width 4 height 2
drag, startPoint x: 284, startPoint y: 157, endPoint x: 270, endPoint y: 151, distance: 14.6
click at [270, 151] on div "détachement des vaiffeaux de Sa Majeflé & des troupes de la Compagnie , renforc…" at bounding box center [210, 244] width 190 height 290
